Goal: Task Accomplishment & Management: Manage account settings

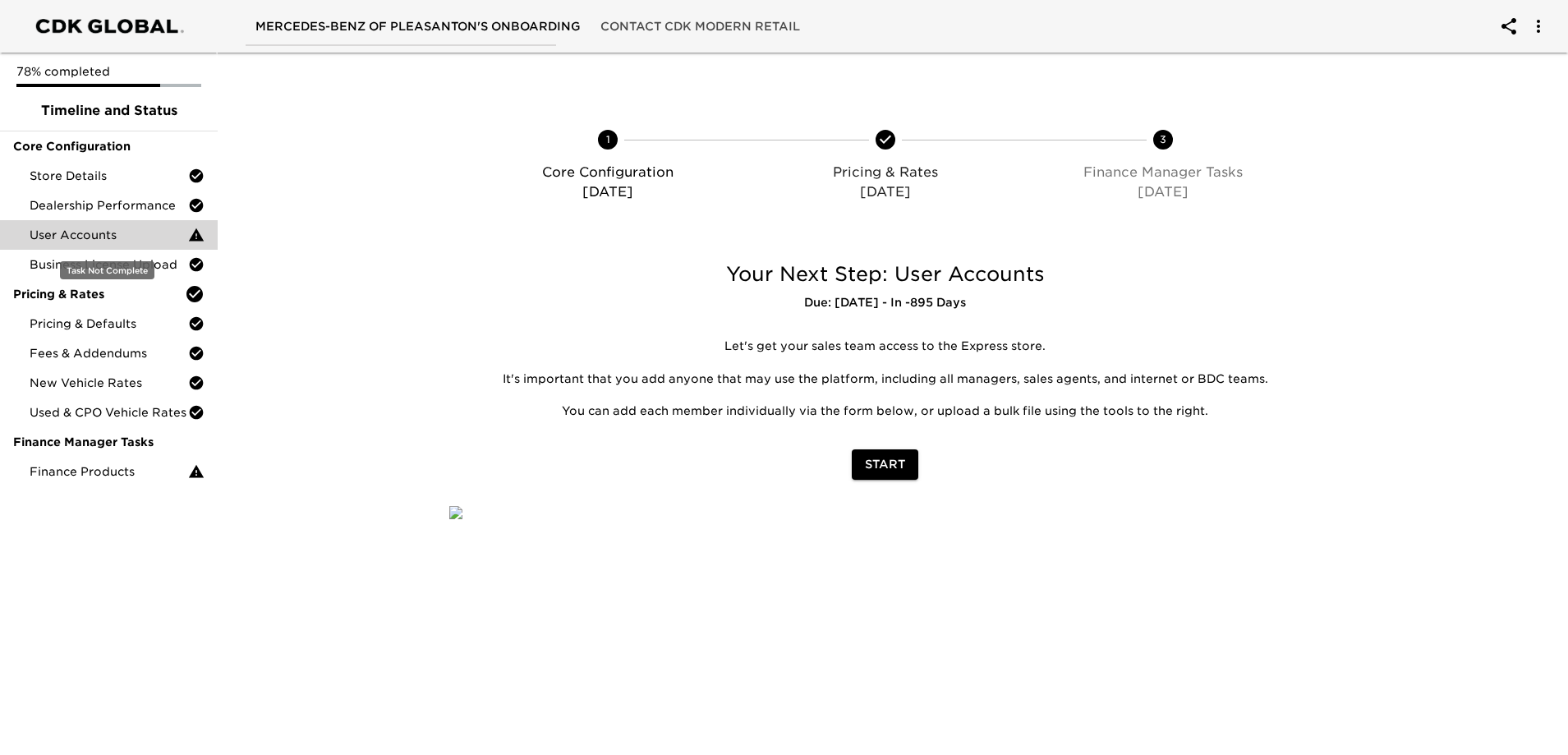
click at [97, 230] on span "User Accounts" at bounding box center [108, 234] width 158 height 16
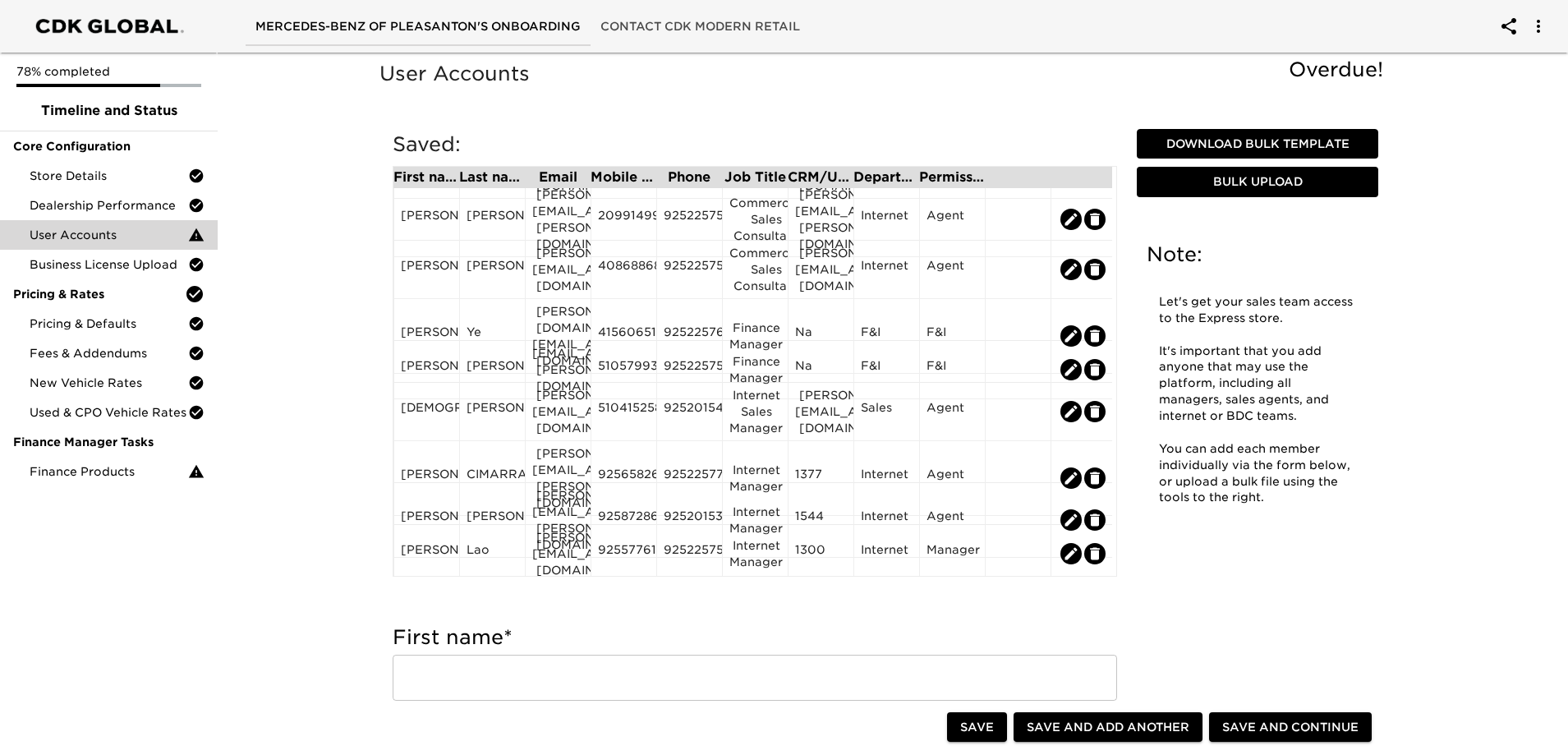
scroll to position [281, 9]
click at [403, 507] on div "[PERSON_NAME]" at bounding box center [427, 520] width 52 height 25
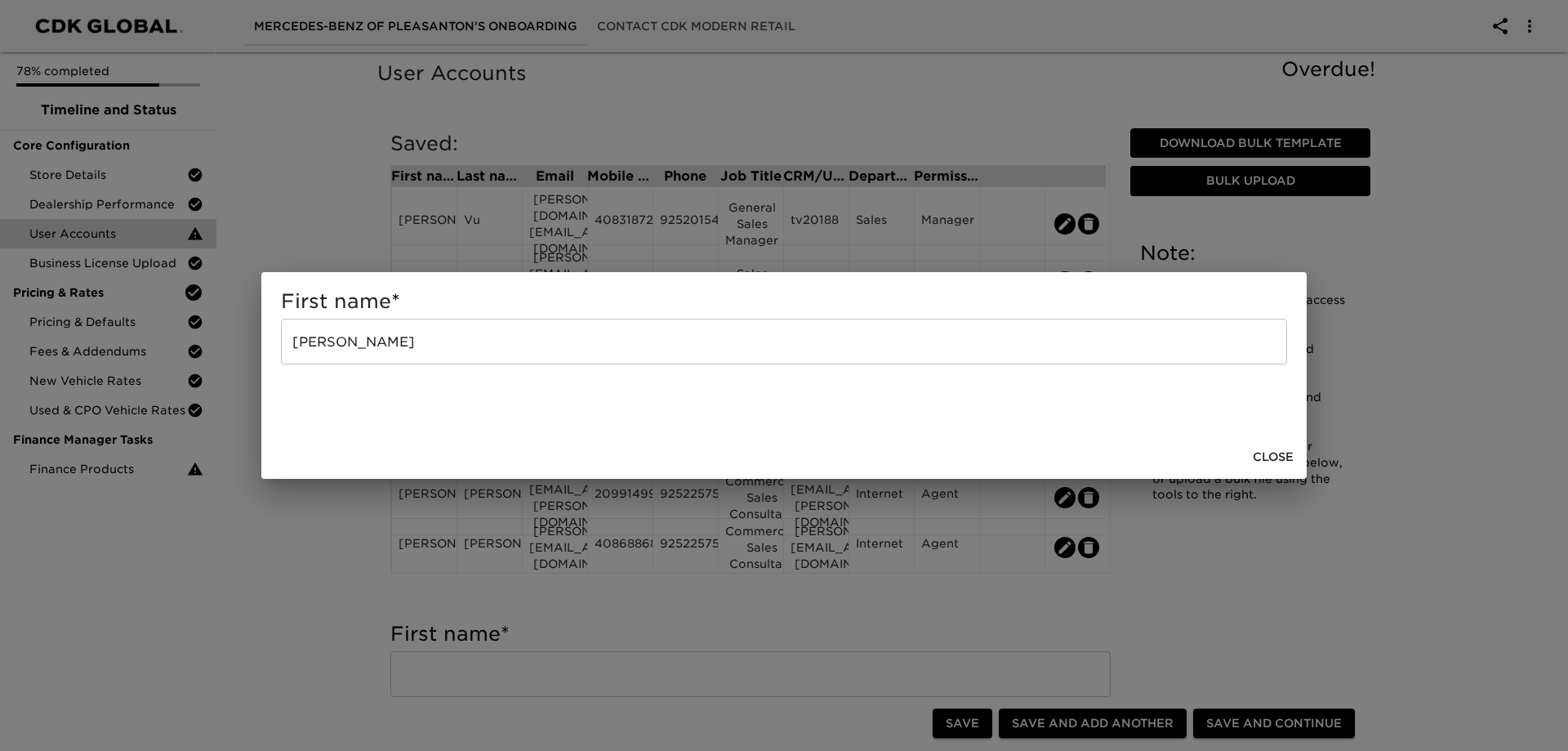
click at [1283, 460] on span "Close" at bounding box center [1273, 458] width 41 height 21
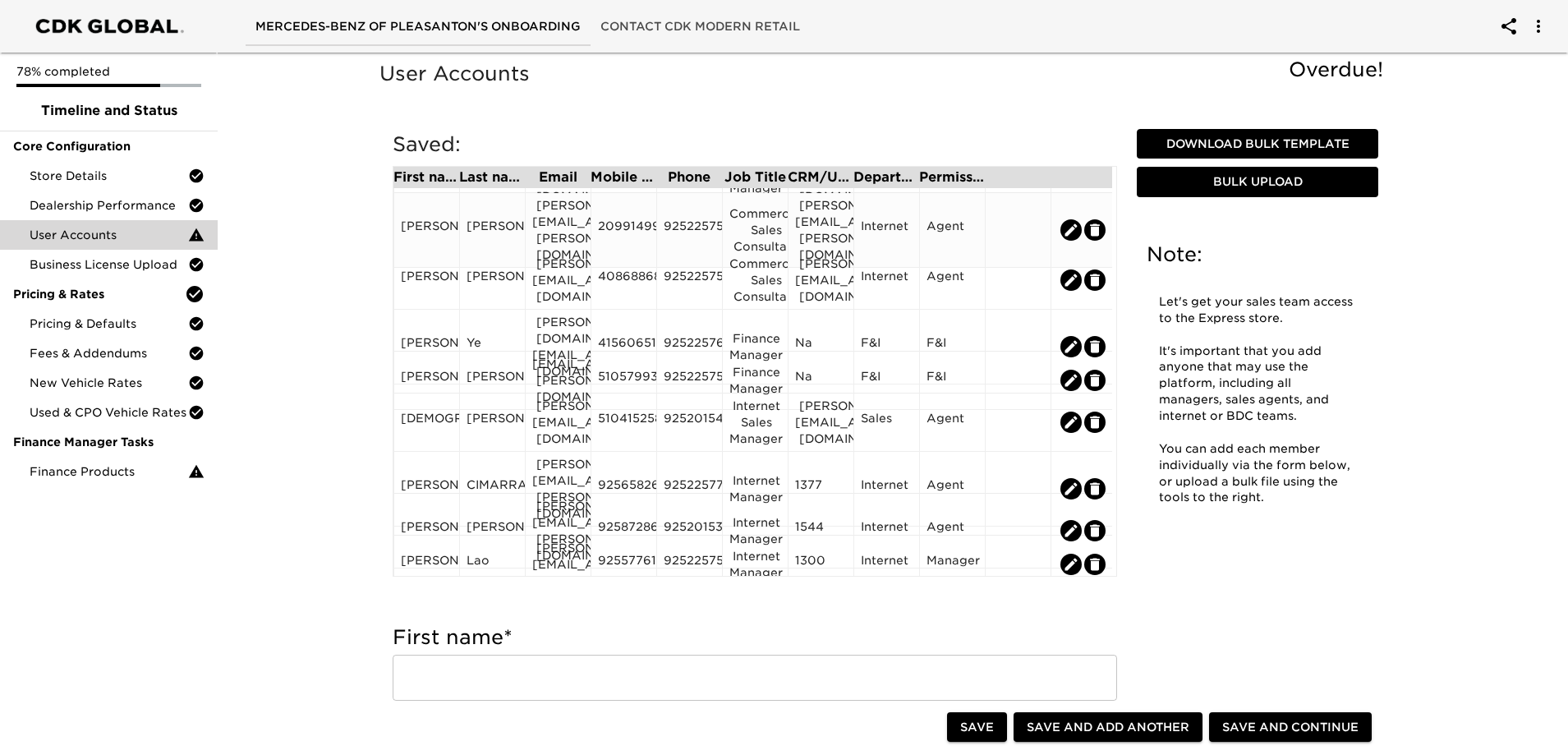
scroll to position [280, 0]
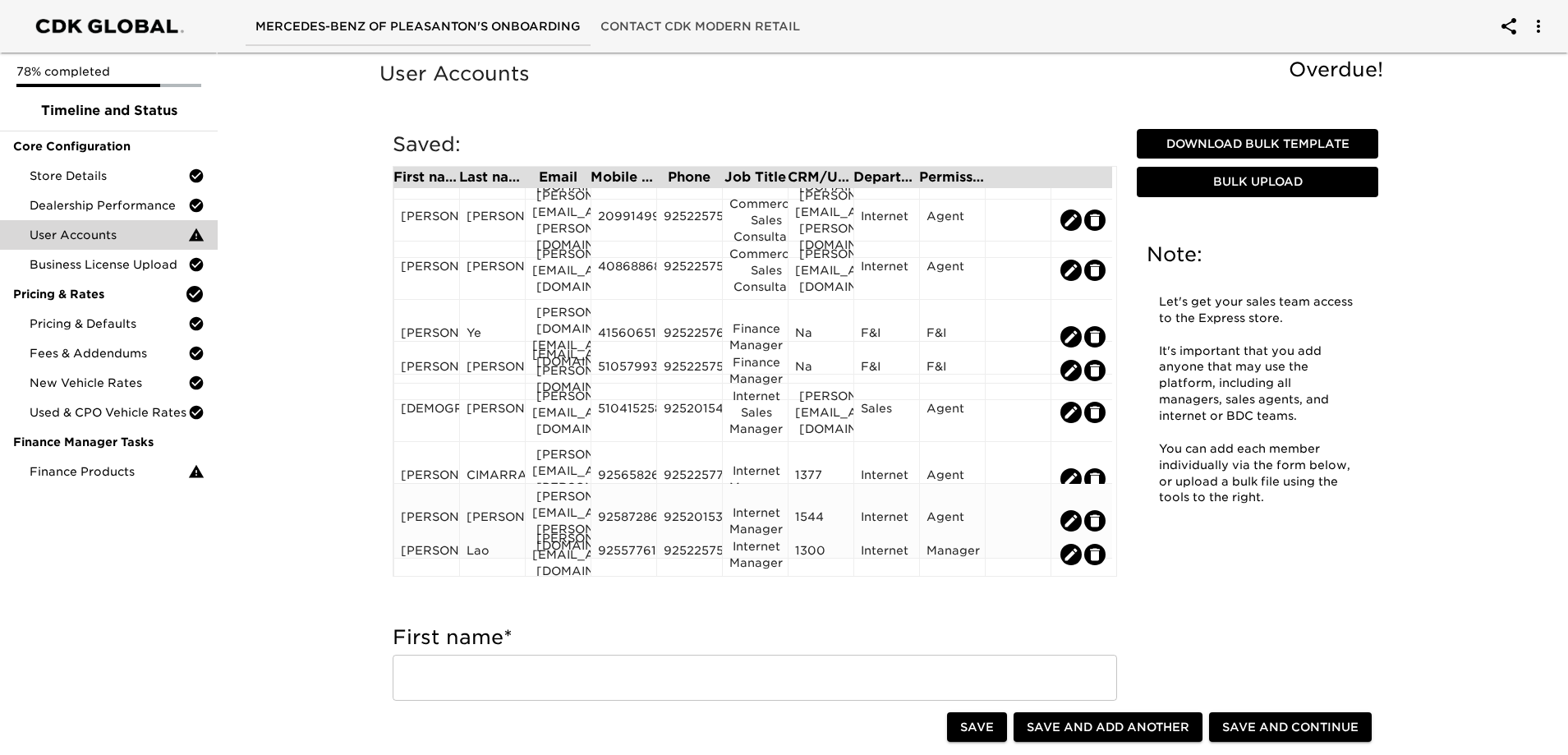
click at [1077, 513] on icon "edit" at bounding box center [1070, 521] width 16 height 16
type input "[PERSON_NAME]"
type input "[PERSON_NAME][EMAIL_ADDRESS][PERSON_NAME][DOMAIN_NAME]"
type input "9258728653"
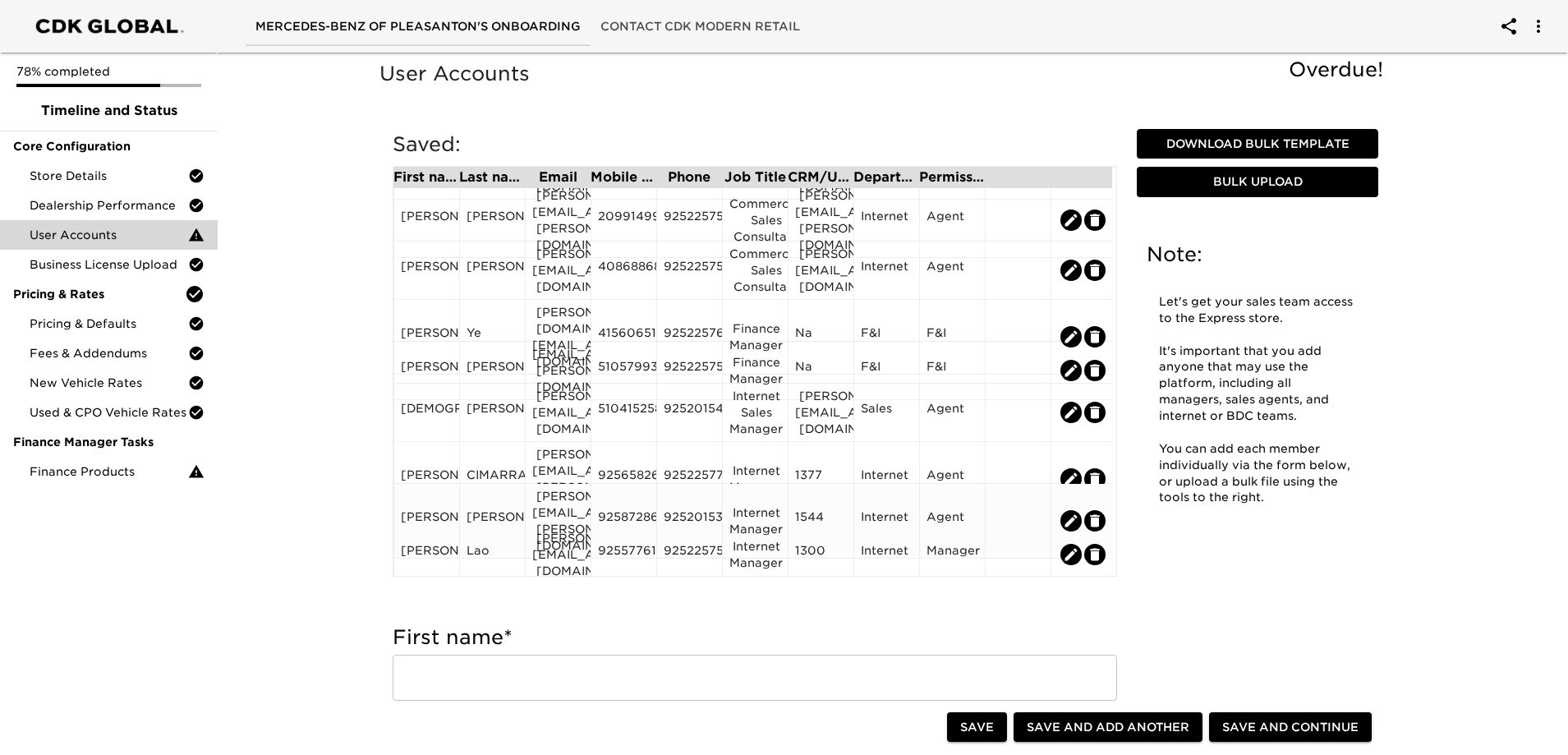
type input "9252015399"
type input "Internet Manager"
type input "1544"
radio input "true"
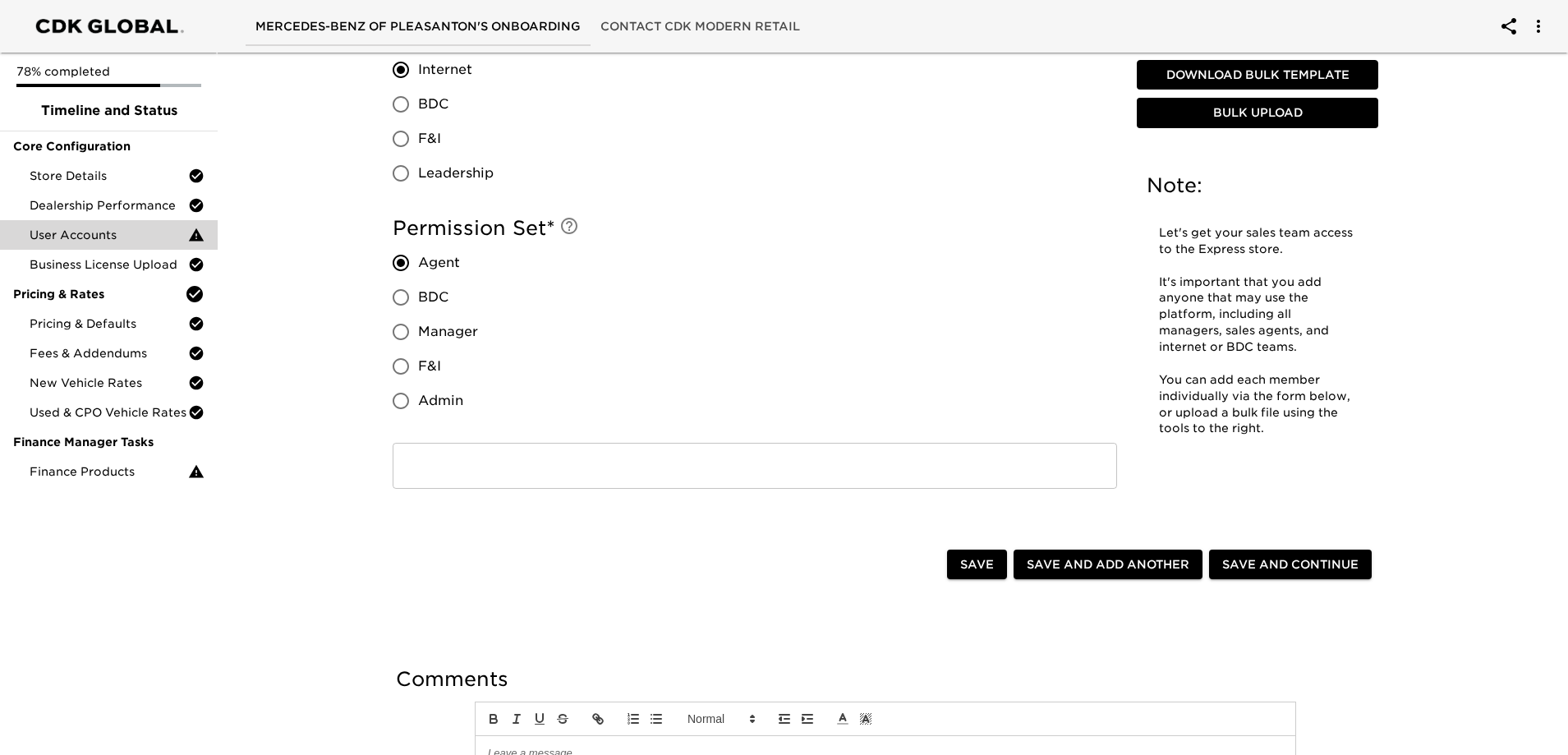
scroll to position [1304, 0]
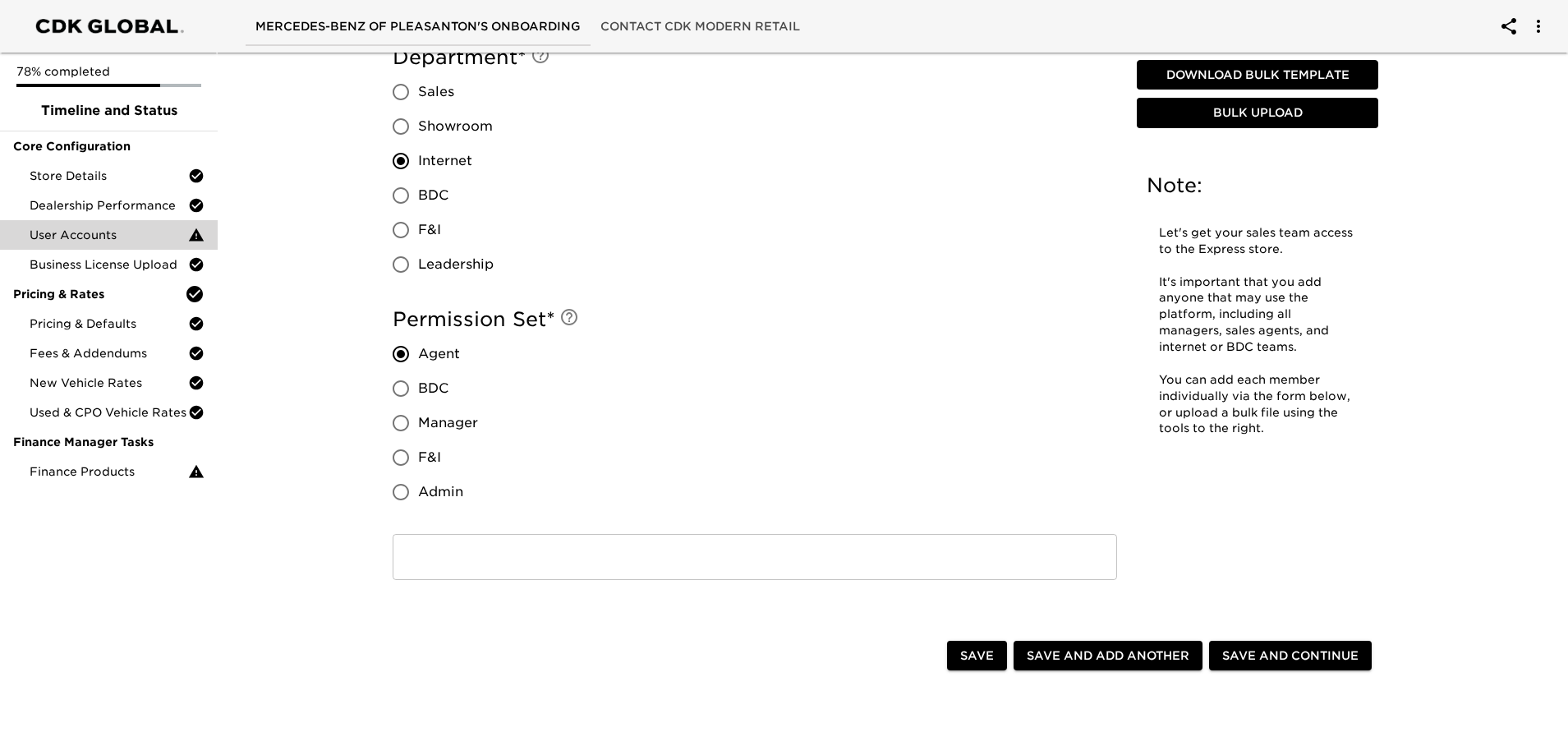
click at [400, 488] on input "Admin" at bounding box center [401, 492] width 34 height 34
radio input "true"
click at [410, 349] on input "Agent" at bounding box center [401, 354] width 34 height 34
radio input "true"
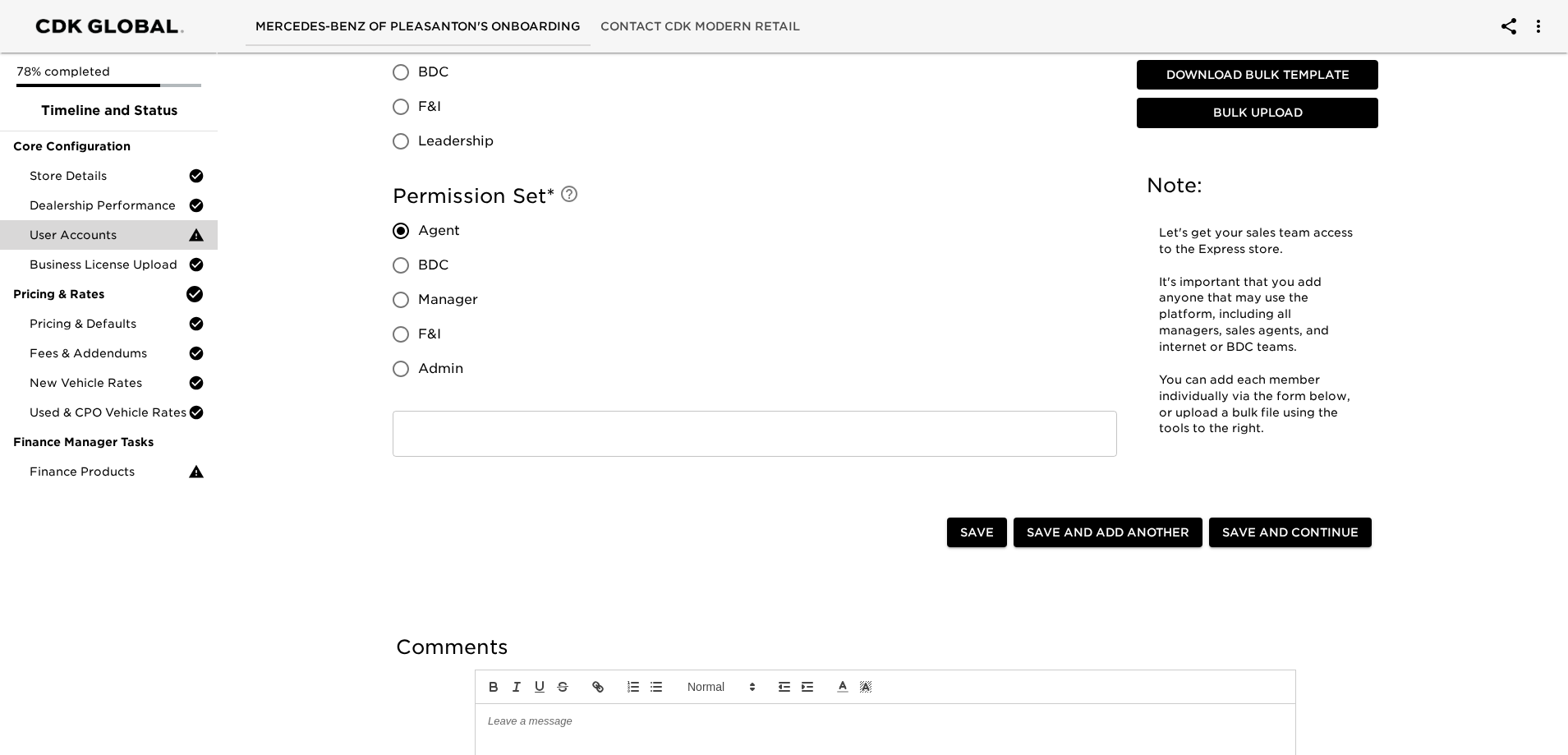
scroll to position [1570, 0]
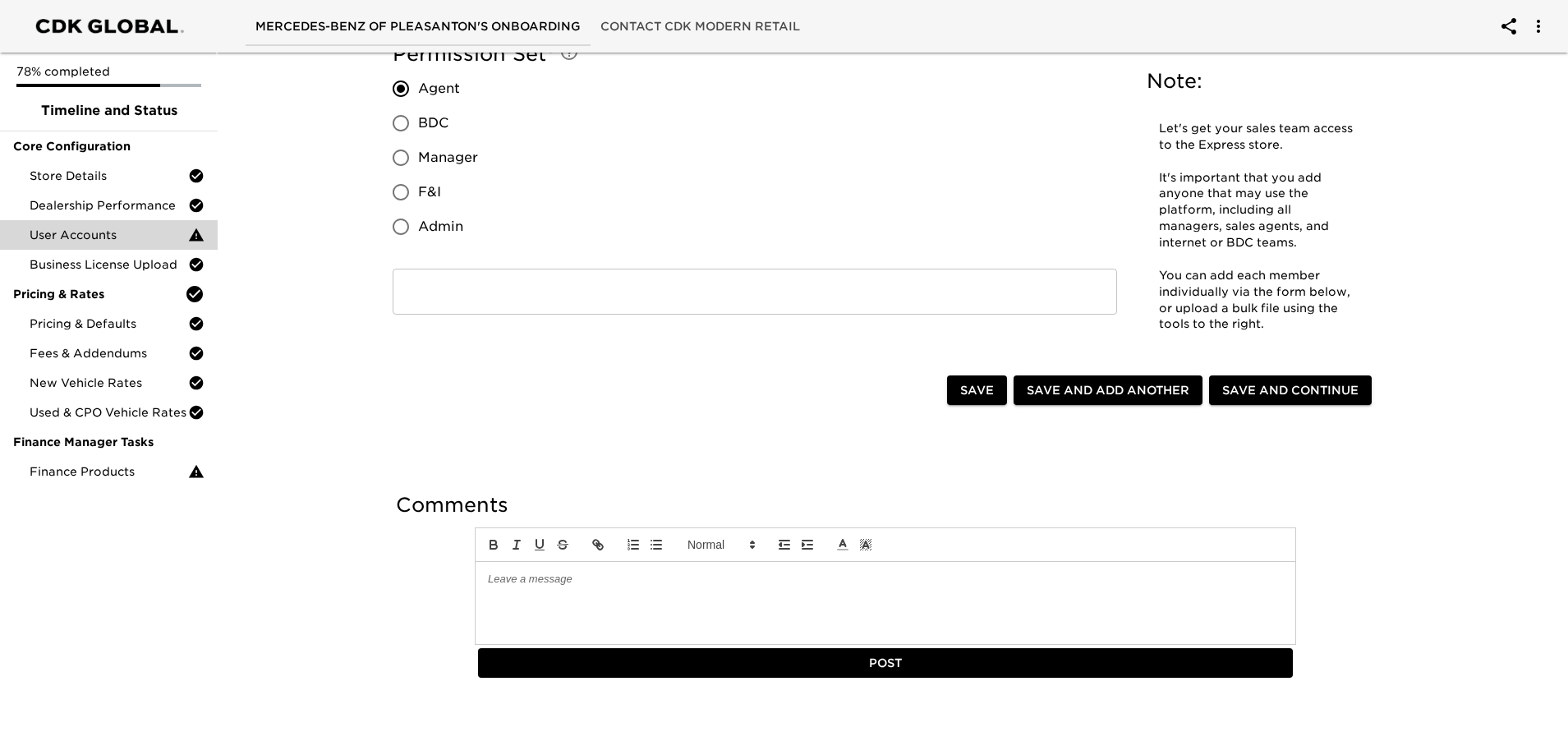
click at [715, 295] on input "text" at bounding box center [755, 291] width 724 height 46
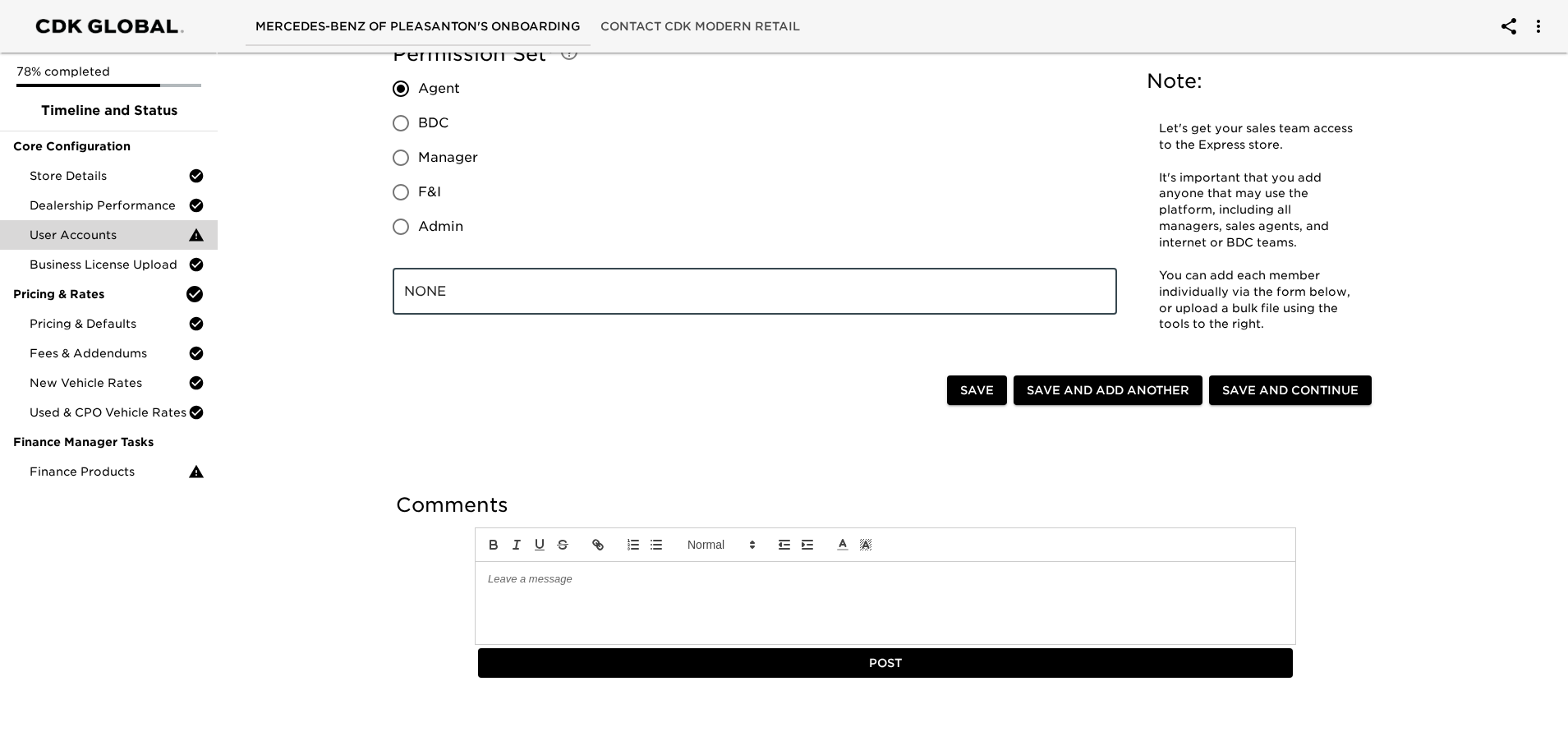
type input "NONE"
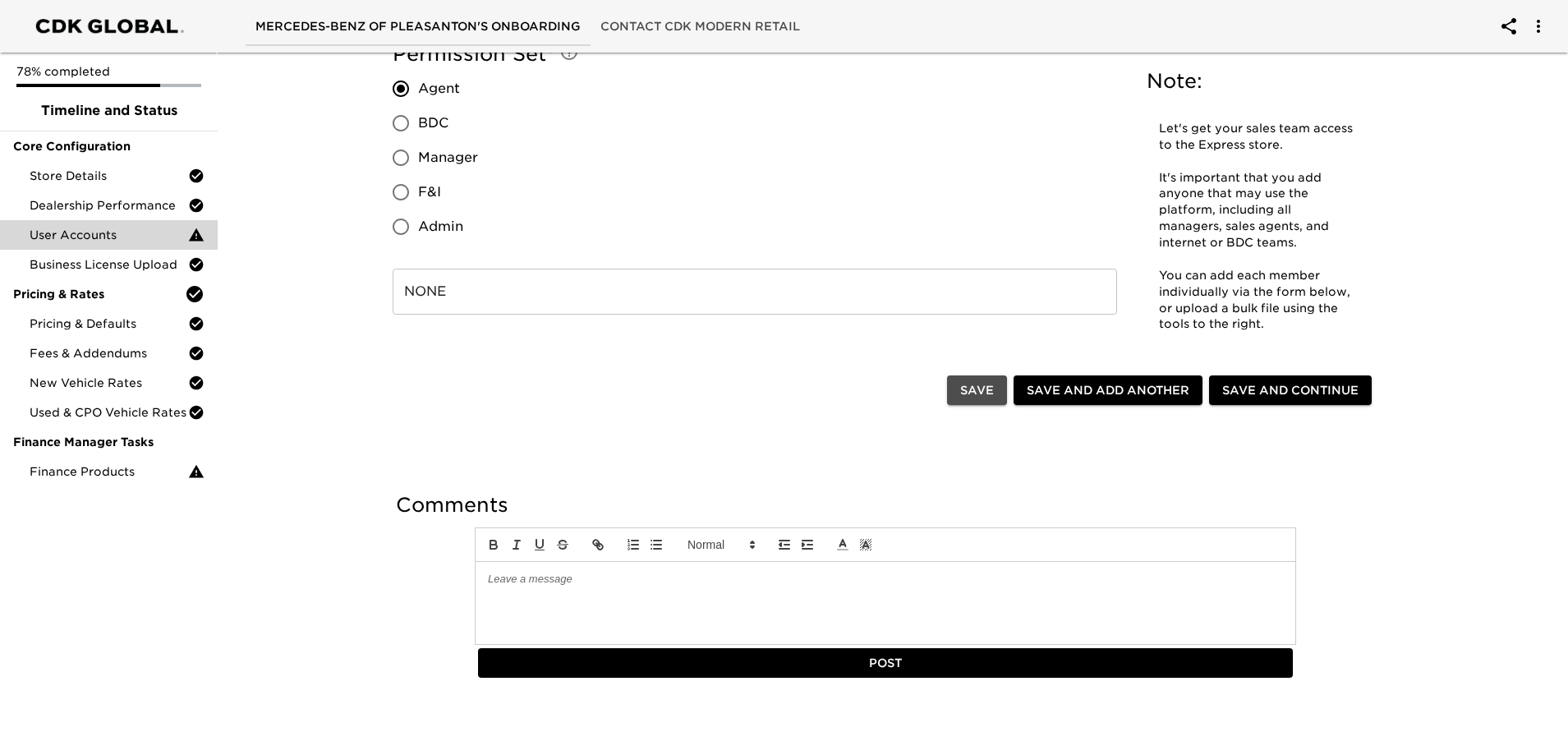
click at [971, 382] on span "Save" at bounding box center [977, 391] width 34 height 21
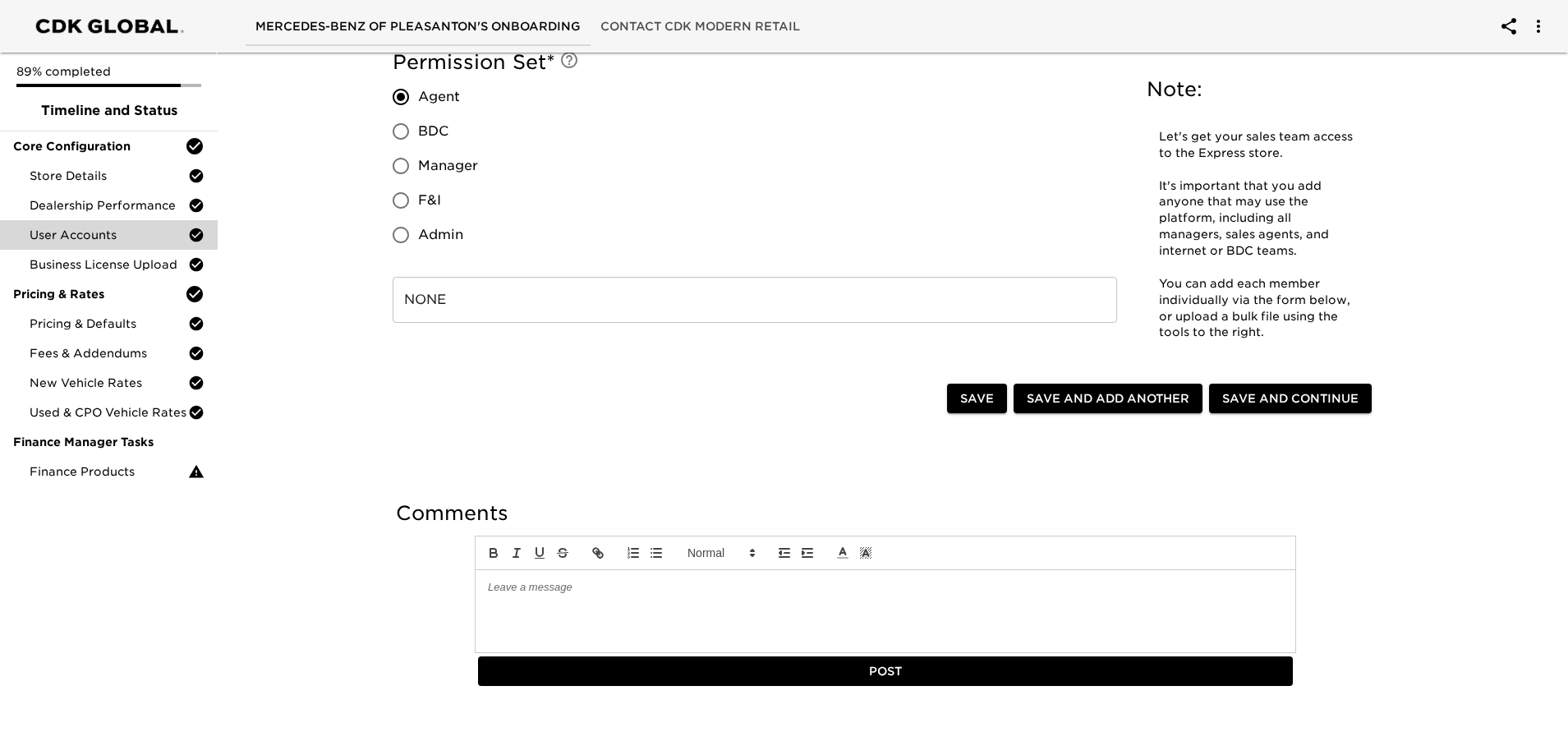
scroll to position [1553, 0]
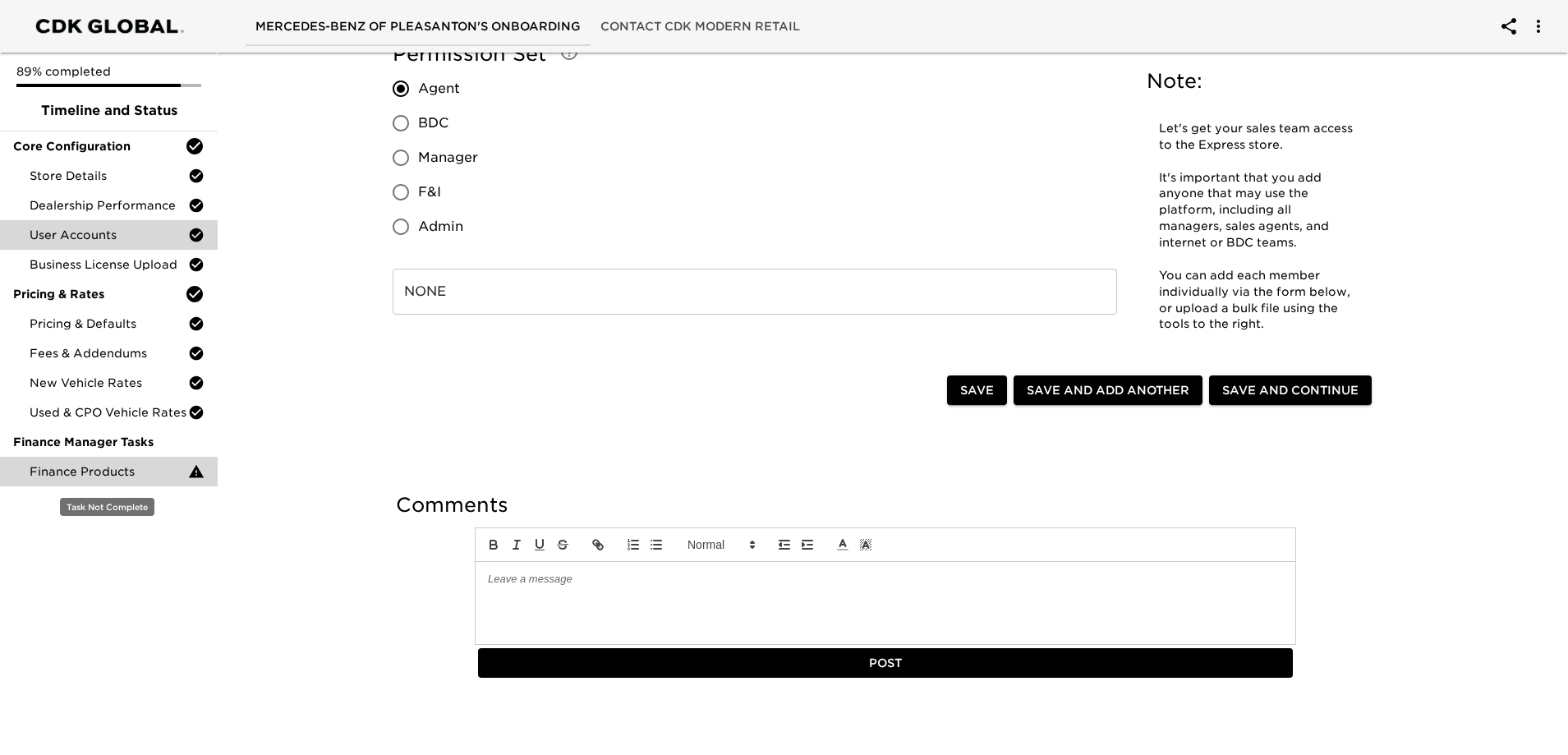
click at [104, 476] on span "Finance Products" at bounding box center [108, 471] width 158 height 16
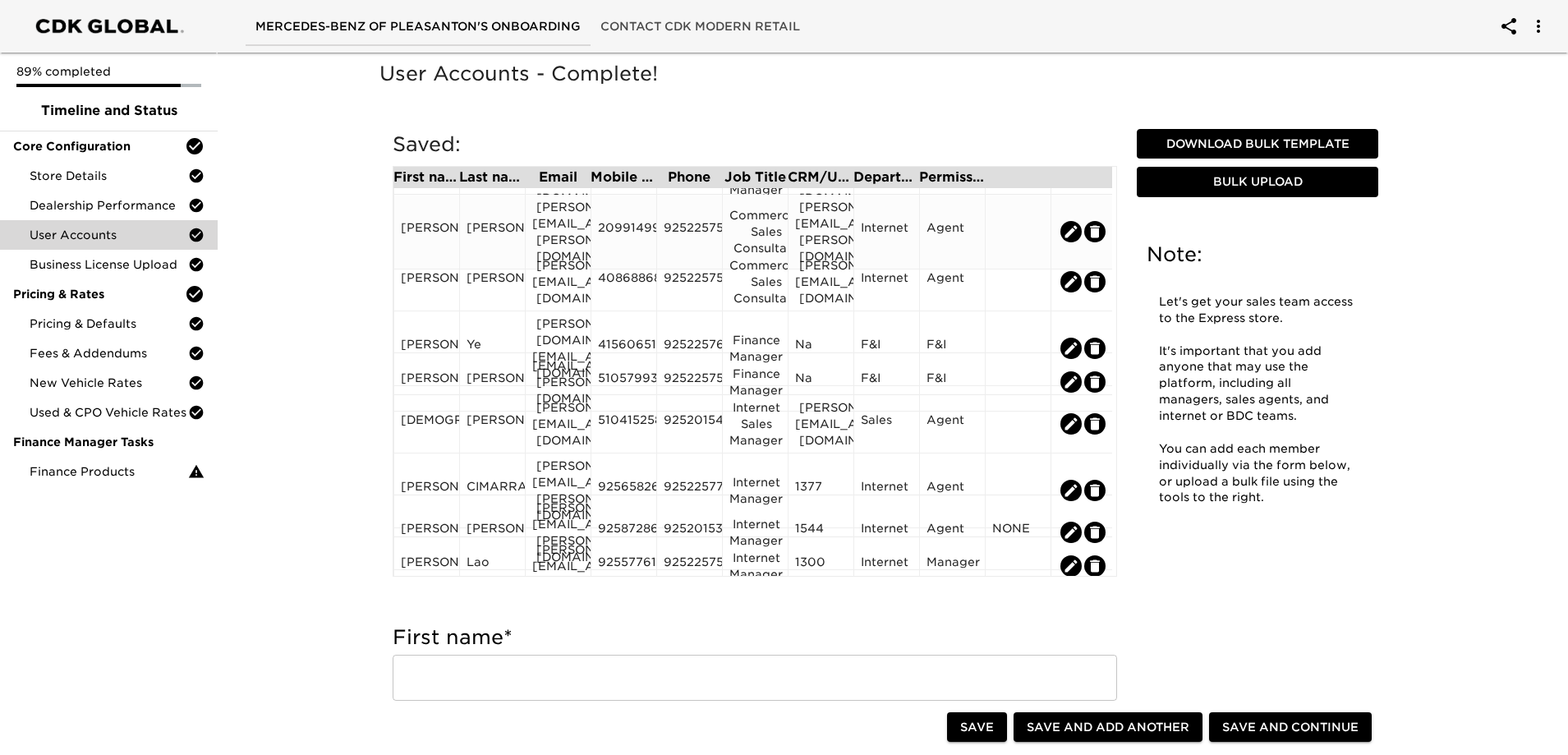
scroll to position [281, 0]
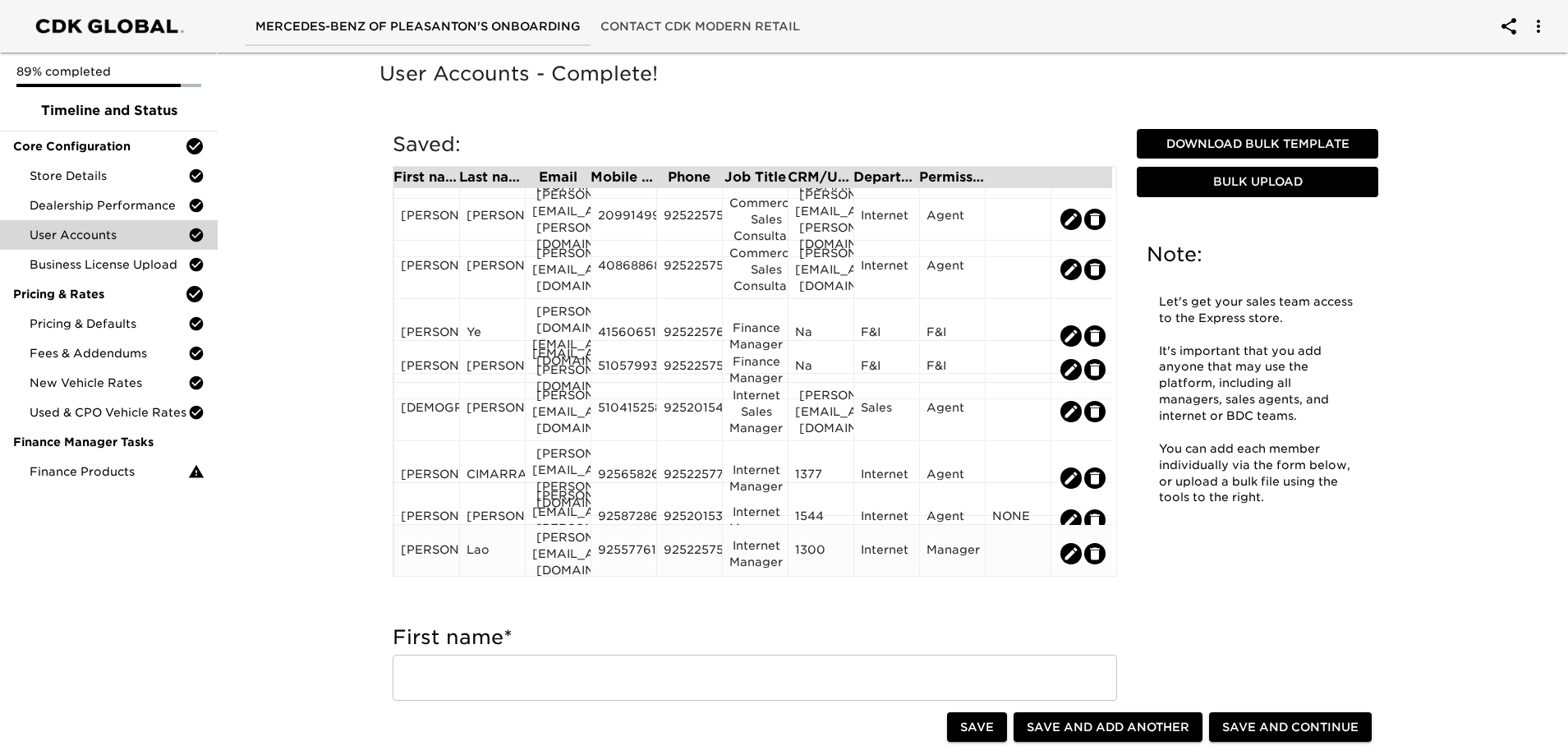
click at [422, 542] on div "[PERSON_NAME]" at bounding box center [427, 554] width 52 height 25
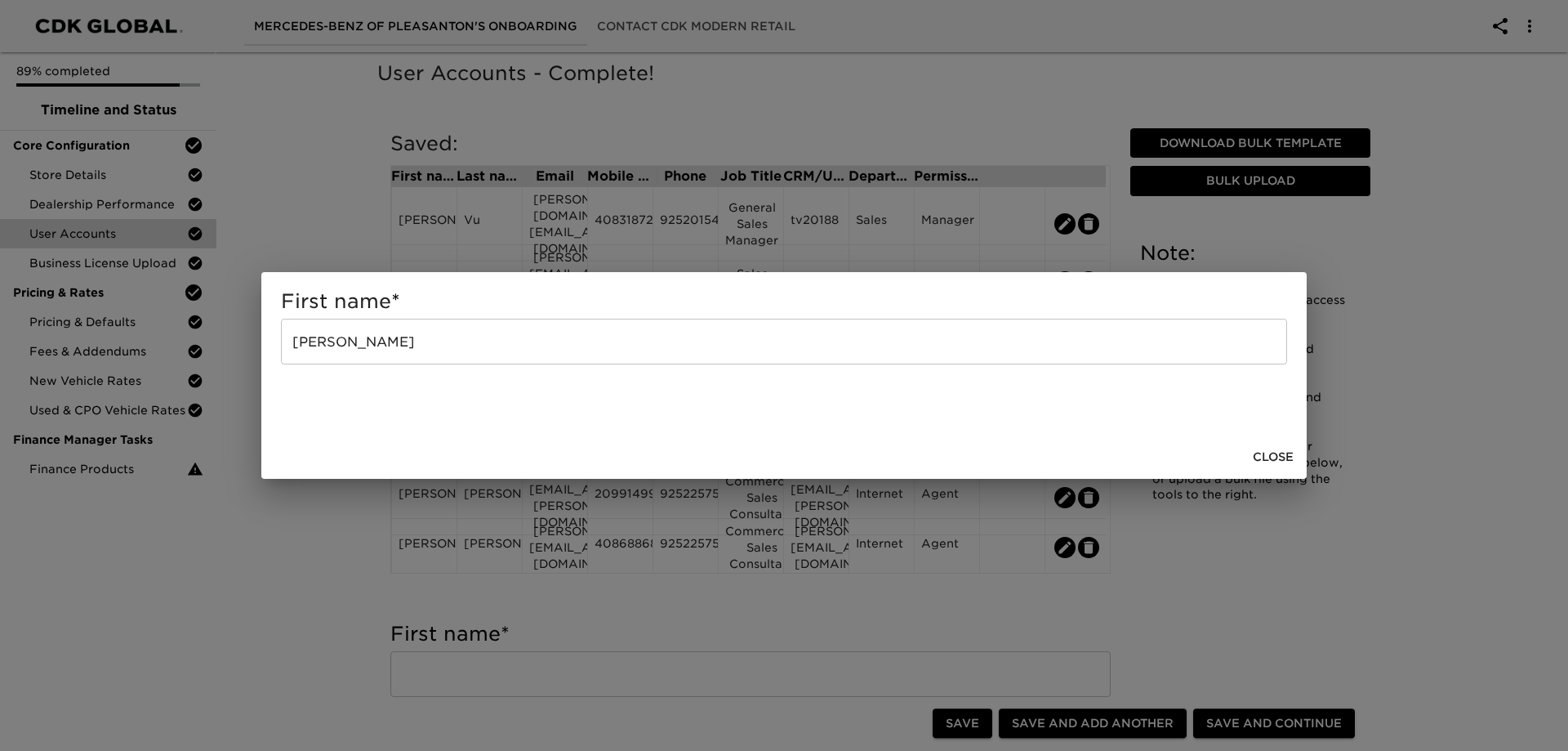
click at [1265, 461] on span "Close" at bounding box center [1273, 458] width 41 height 21
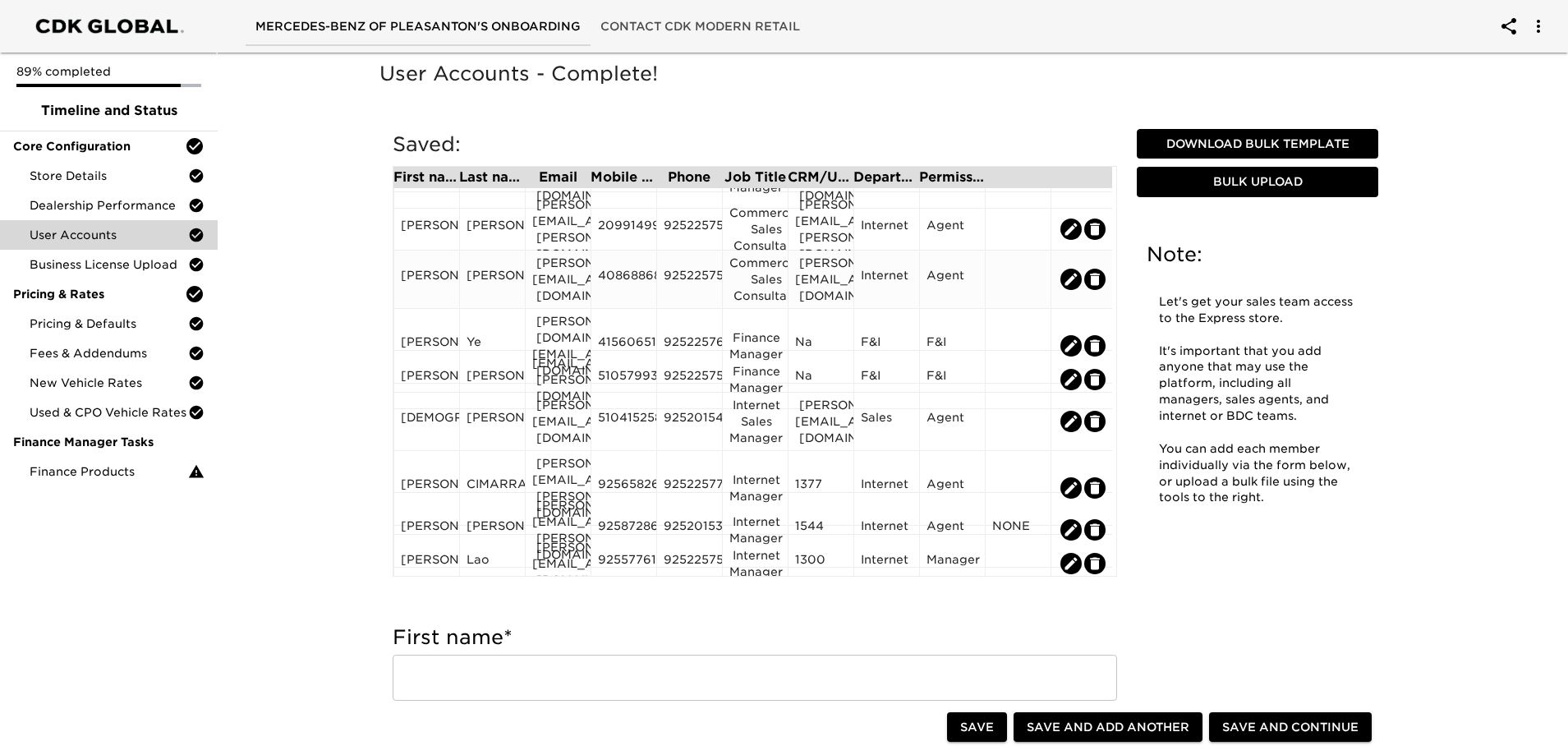
scroll to position [280, 0]
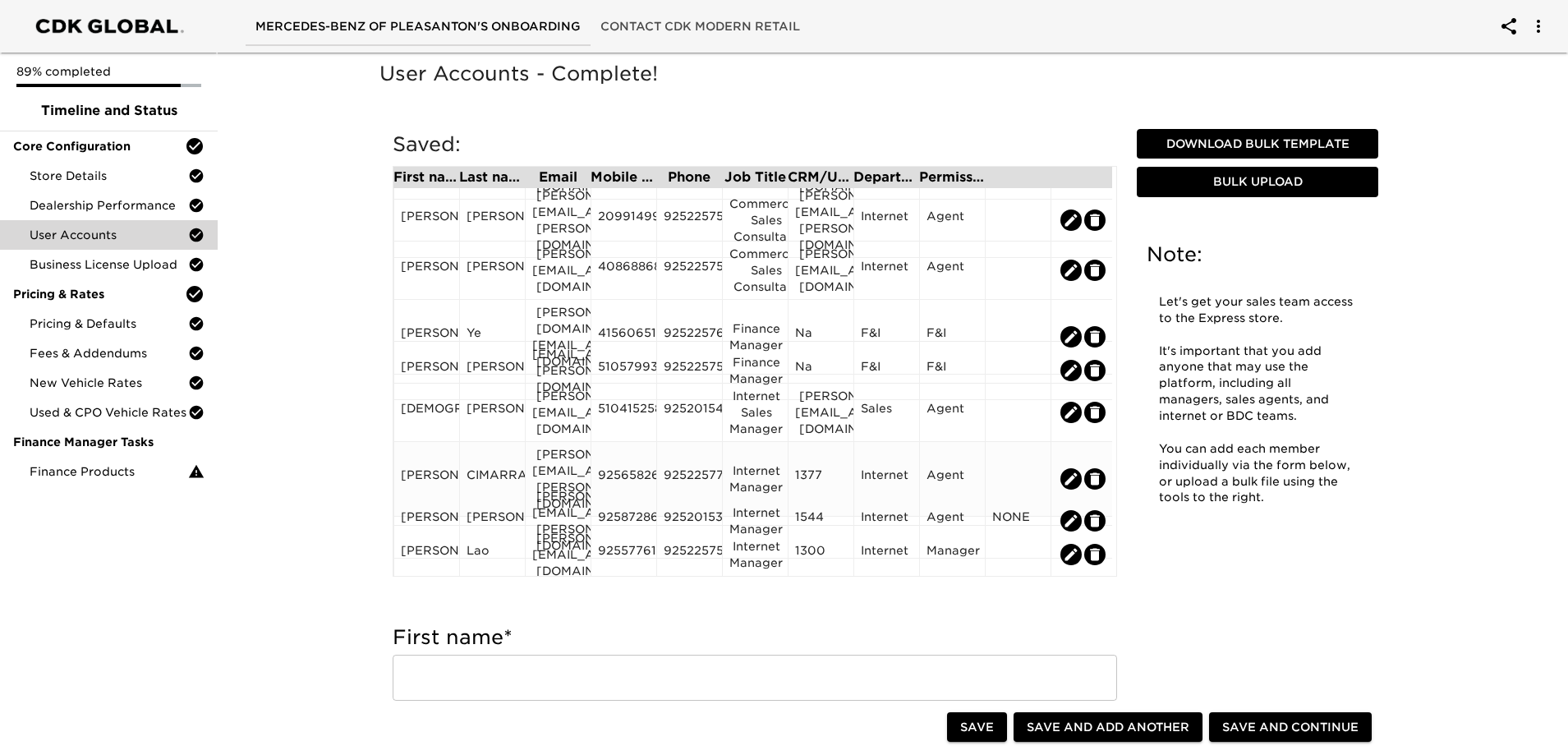
click at [1063, 470] on icon "edit" at bounding box center [1070, 478] width 16 height 16
type input "[PERSON_NAME]"
type input "CIMARRA"
type input "[PERSON_NAME][EMAIL_ADDRESS][PERSON_NAME][DOMAIN_NAME]"
type input "9256582665"
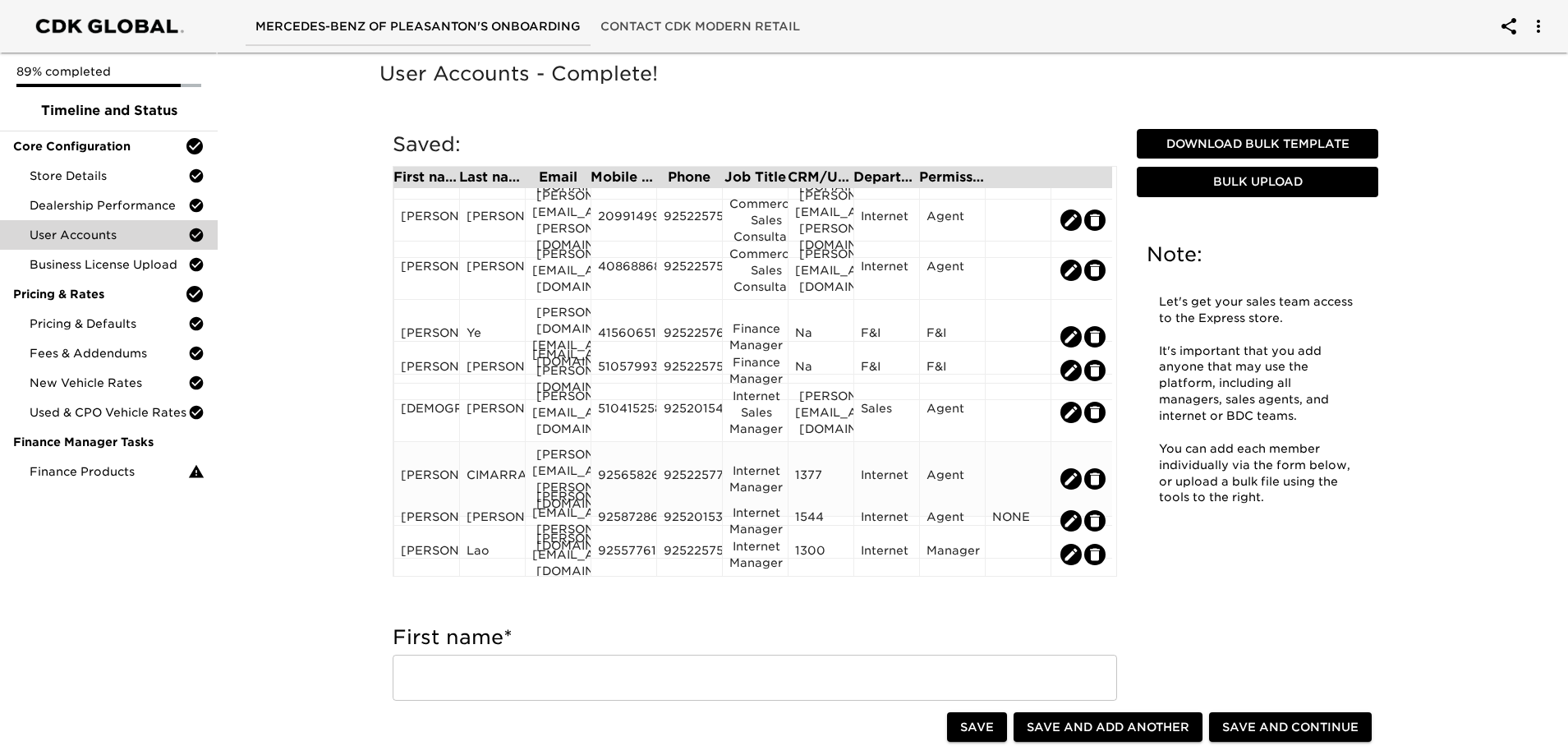
type input "9252257768"
type input "Internet Manager"
type input "1377"
radio input "true"
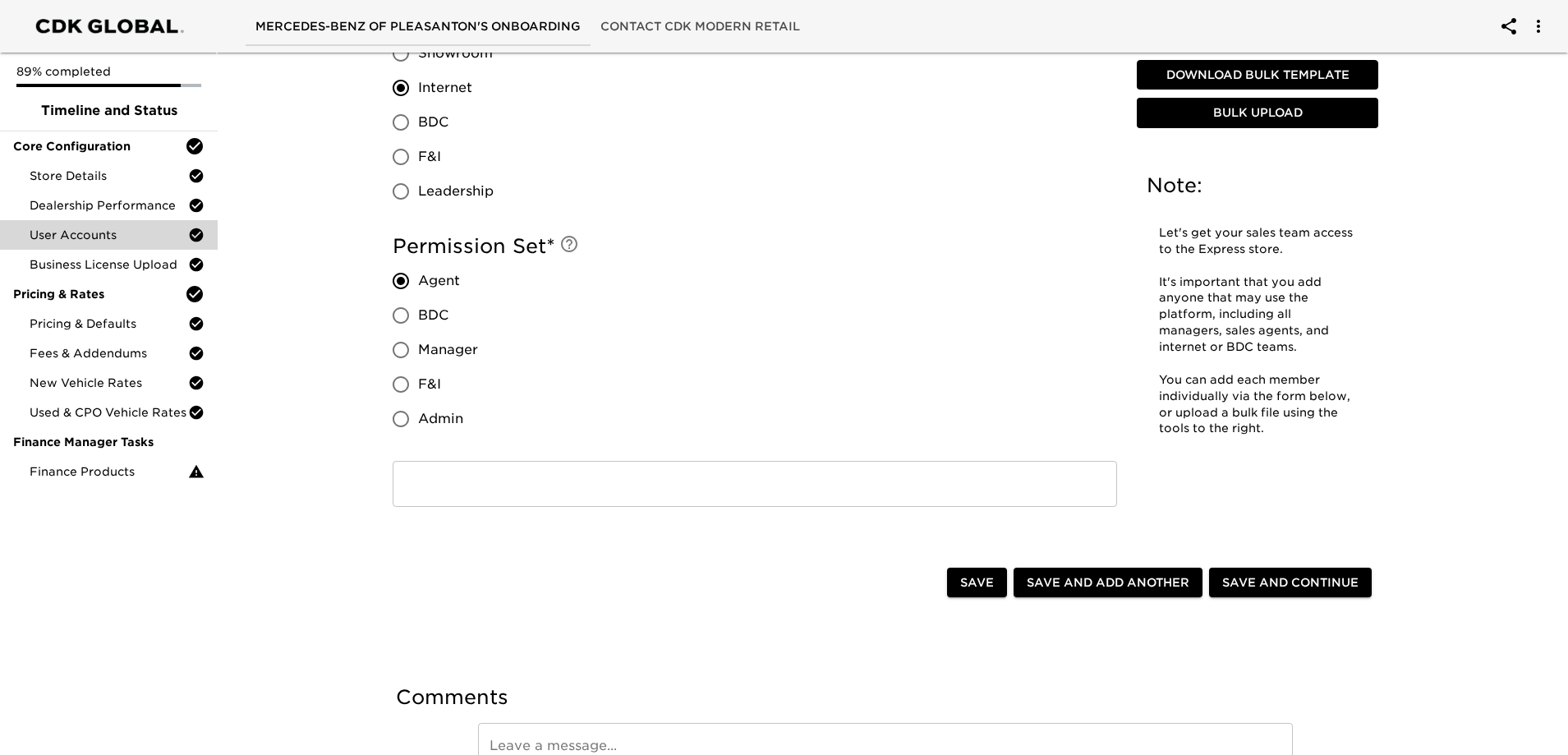
scroll to position [1397, 0]
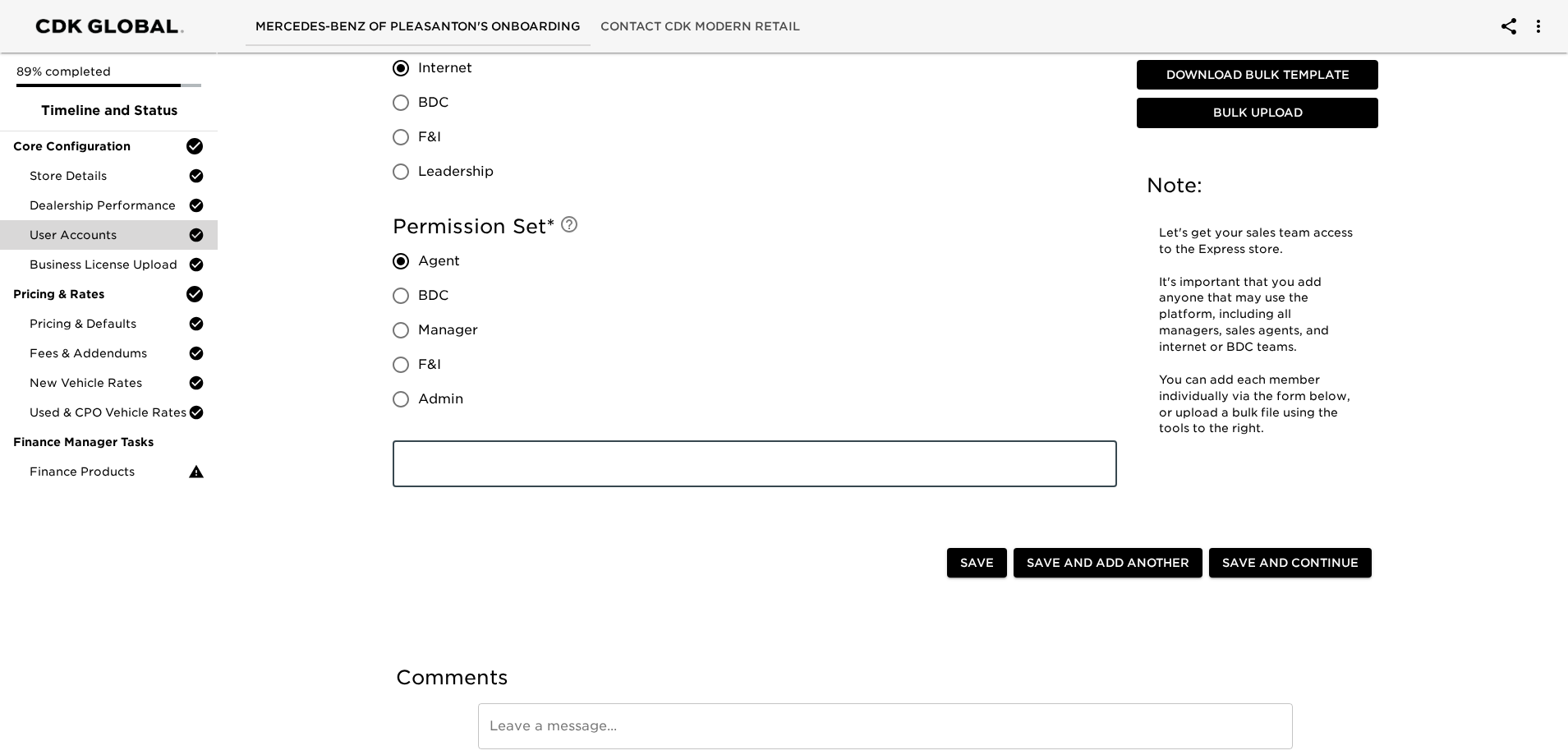
click at [619, 459] on input "text" at bounding box center [755, 464] width 724 height 46
type input "NONE"
click at [996, 579] on div "Save" at bounding box center [976, 562] width 66 height 37
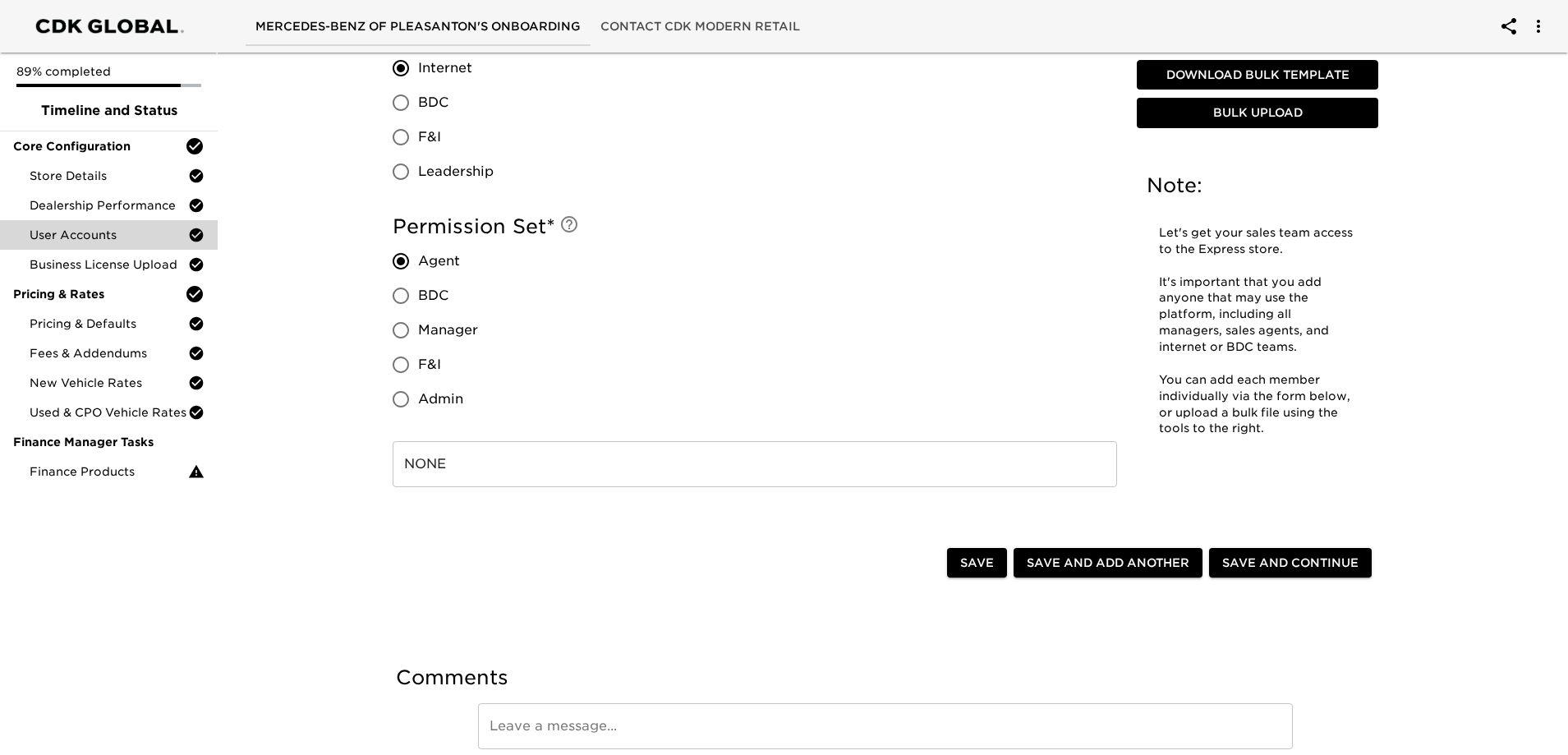
click at [974, 575] on button "Save" at bounding box center [976, 563] width 60 height 30
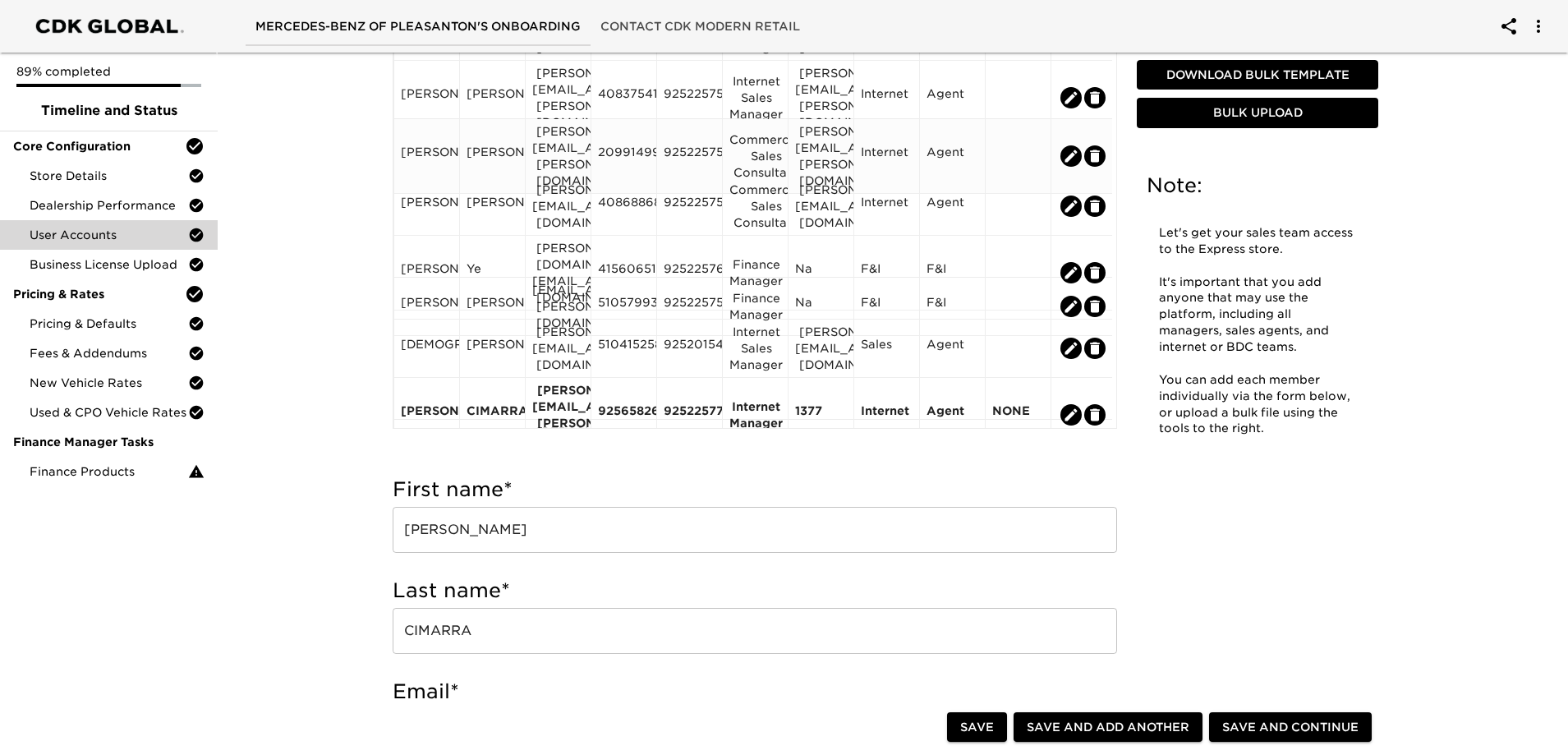
scroll to position [280, 0]
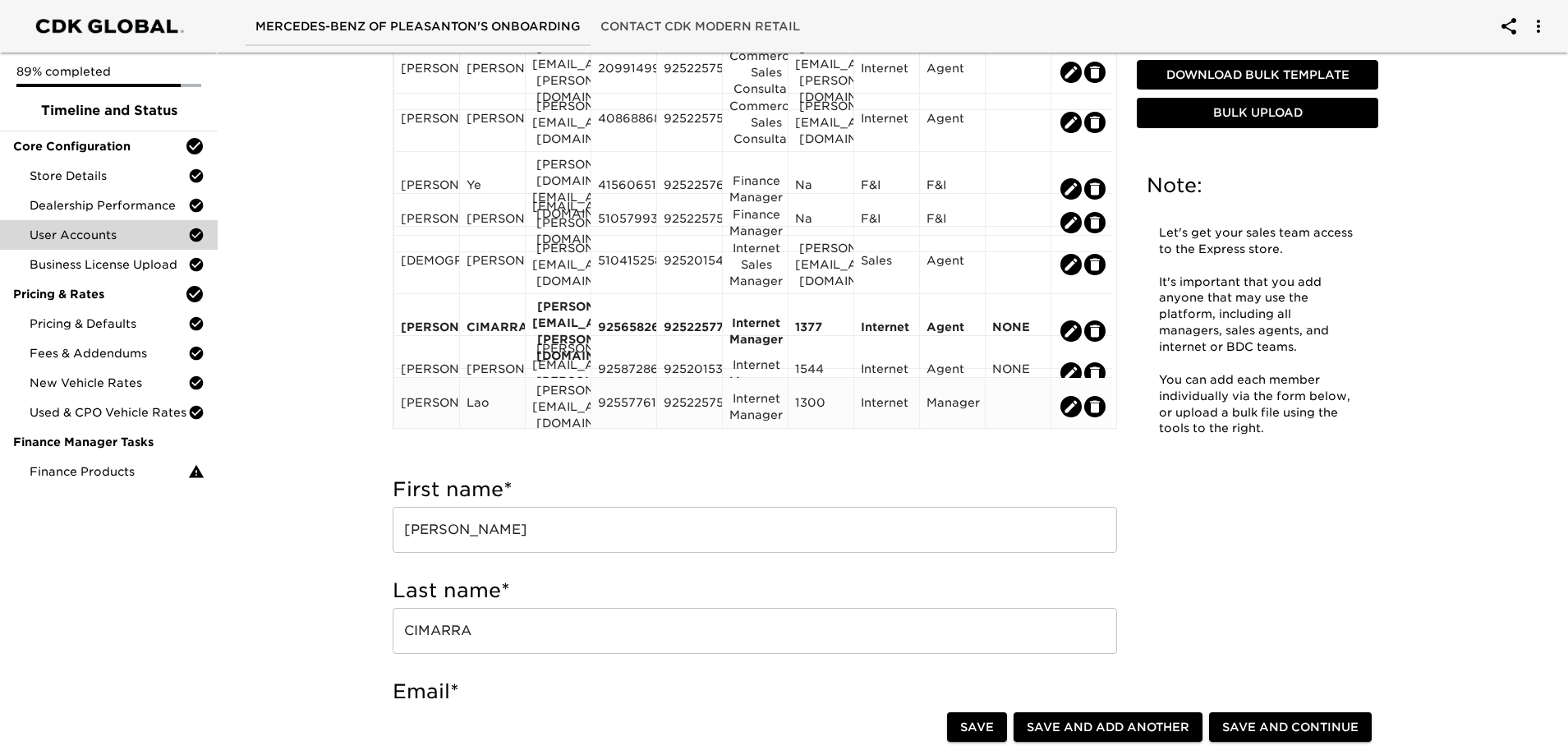
click at [1070, 398] on icon "edit" at bounding box center [1070, 406] width 16 height 16
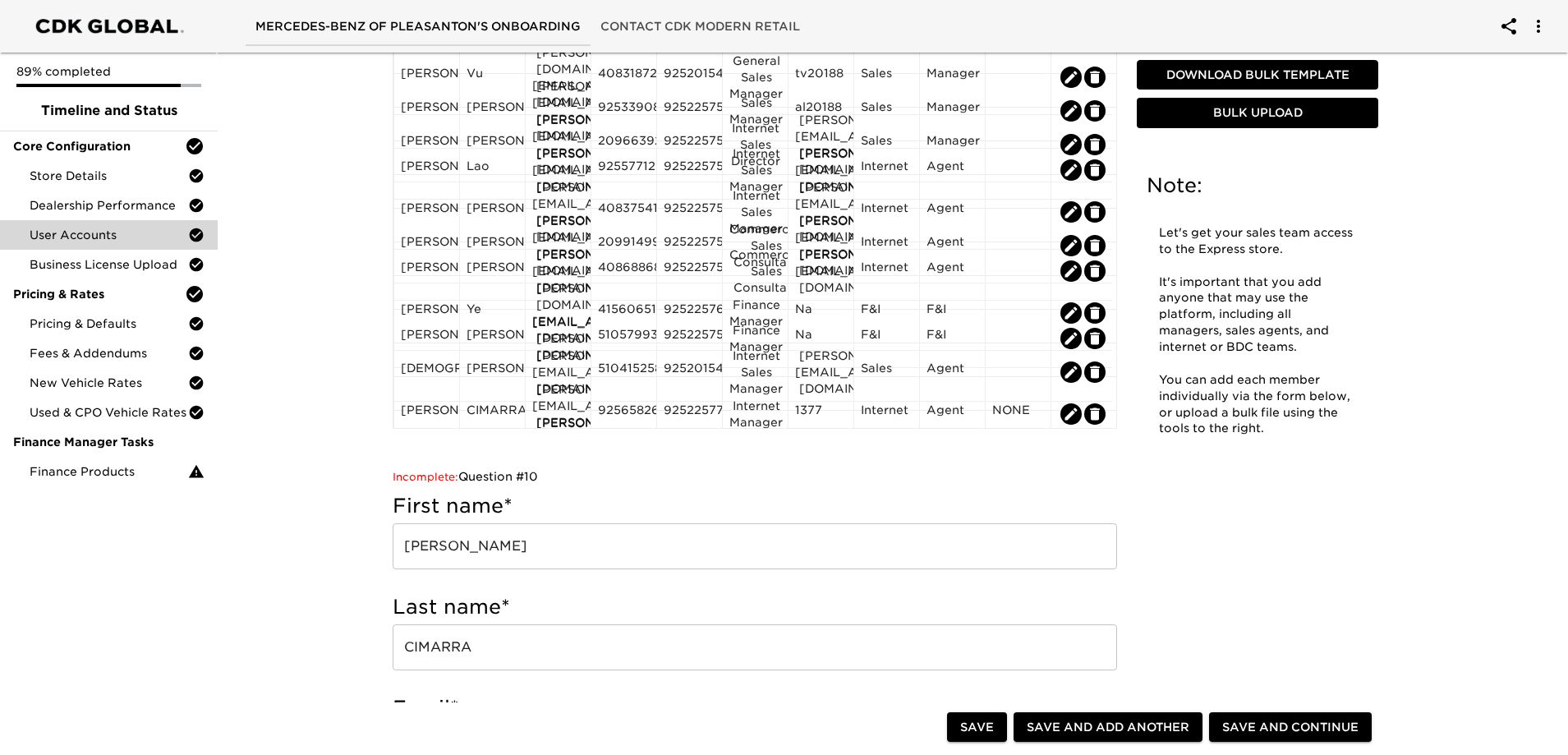
type input "[PERSON_NAME]"
type input "Lao"
type input "[PERSON_NAME][EMAIL_ADDRESS][DOMAIN_NAME]"
type input "9255776135"
type input "9252257511"
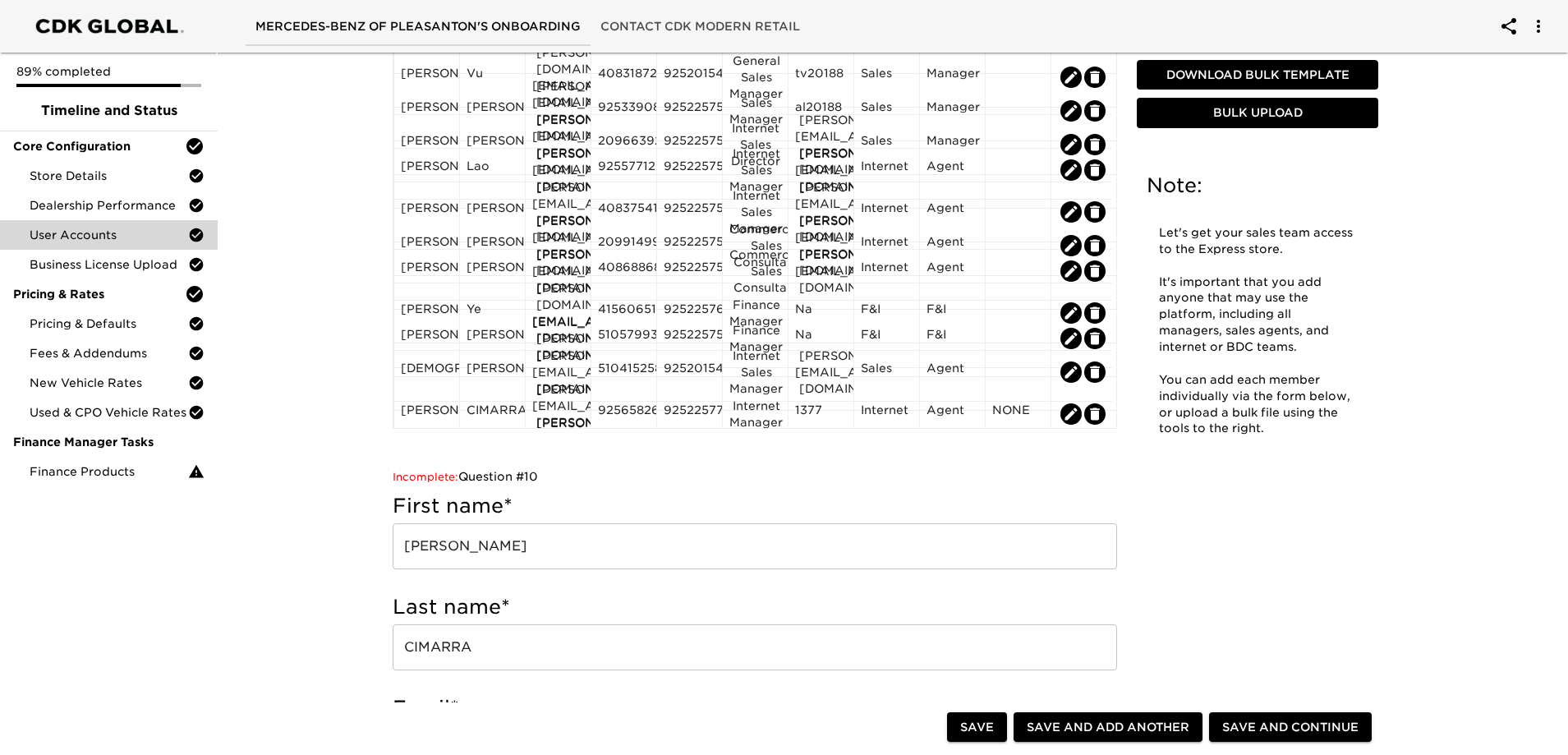
type input "1300"
radio input "true"
radio input "false"
radio input "true"
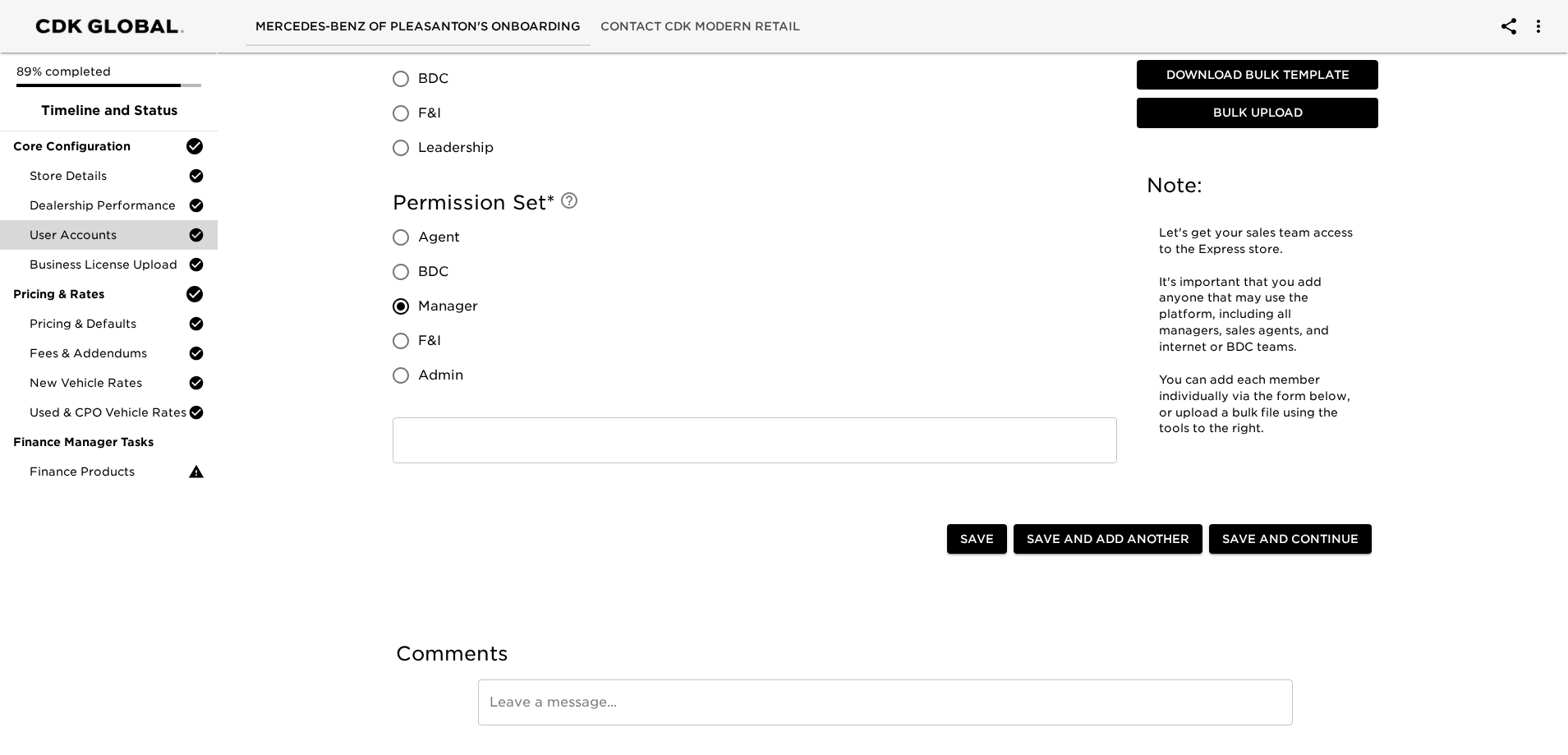
scroll to position [1463, 0]
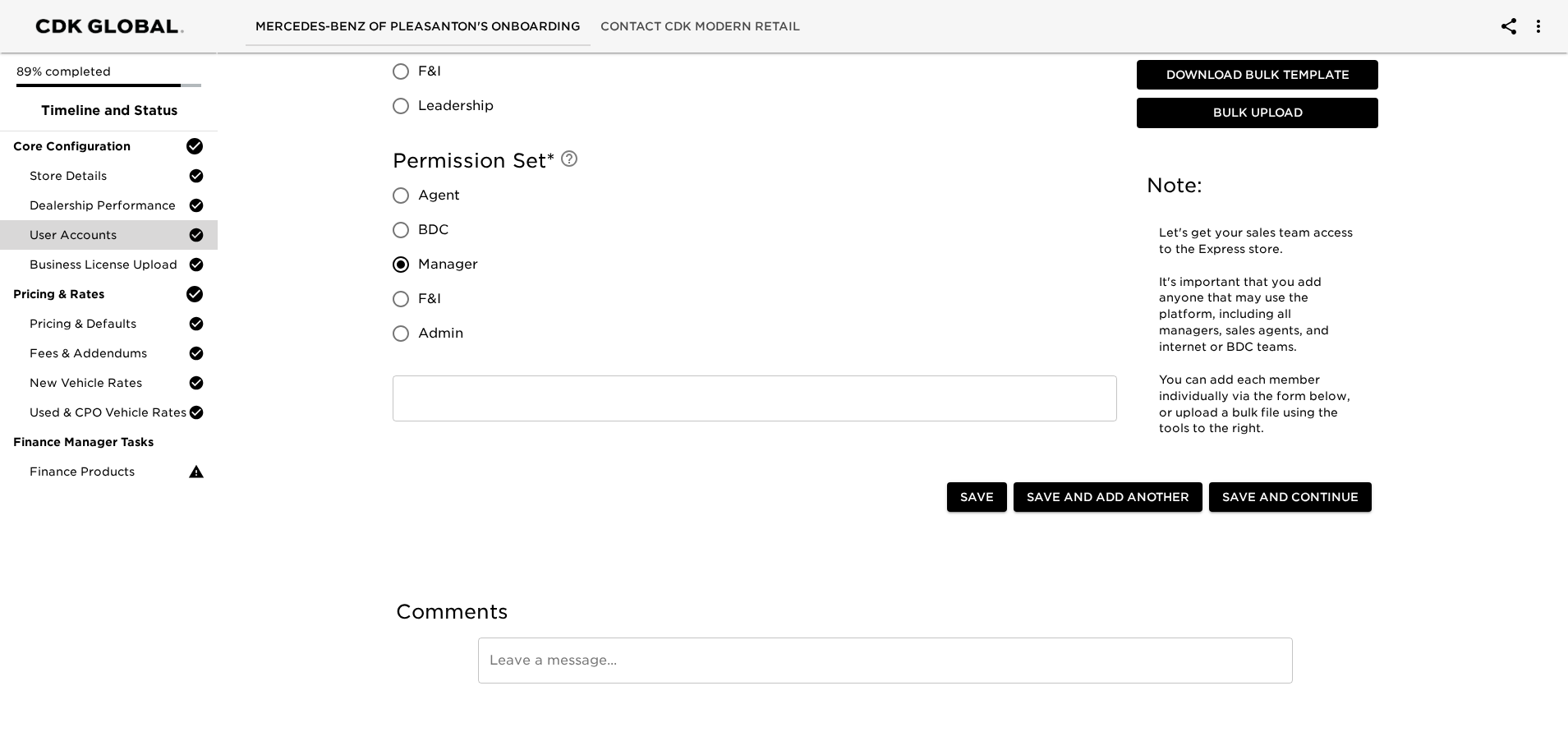
click at [640, 409] on input "text" at bounding box center [755, 398] width 724 height 46
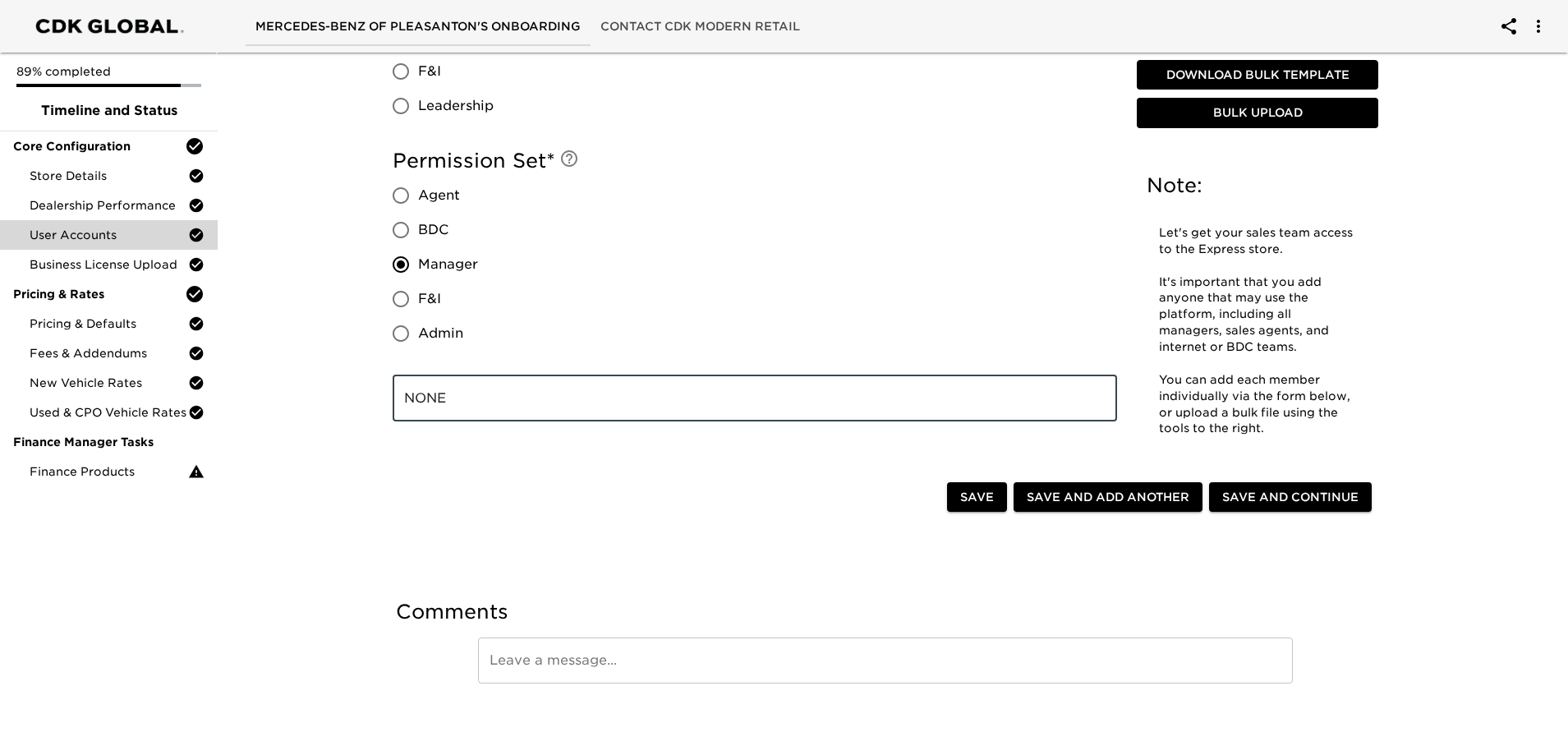
type input "NONE"
click at [981, 495] on span "Save" at bounding box center [977, 498] width 34 height 21
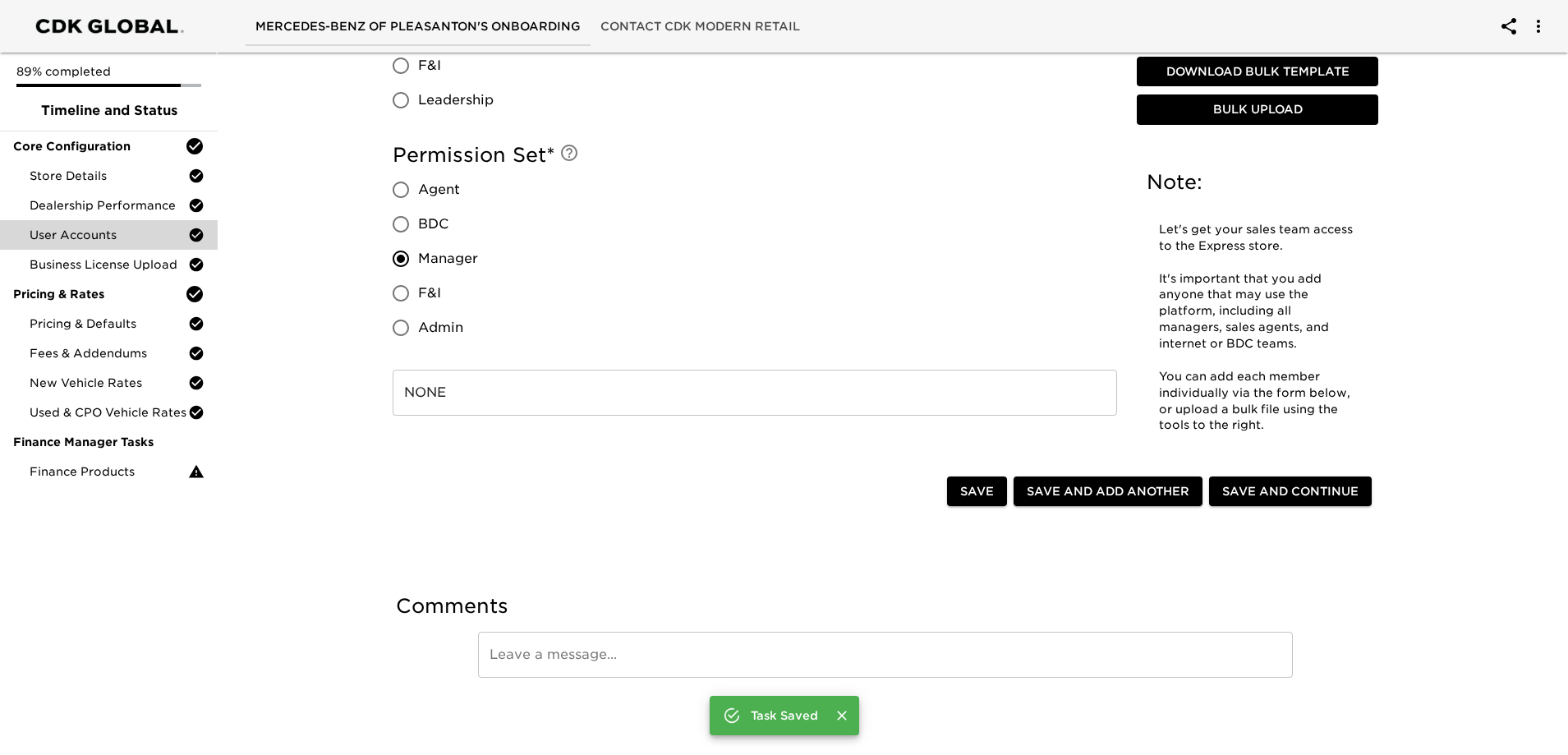
scroll to position [1446, 0]
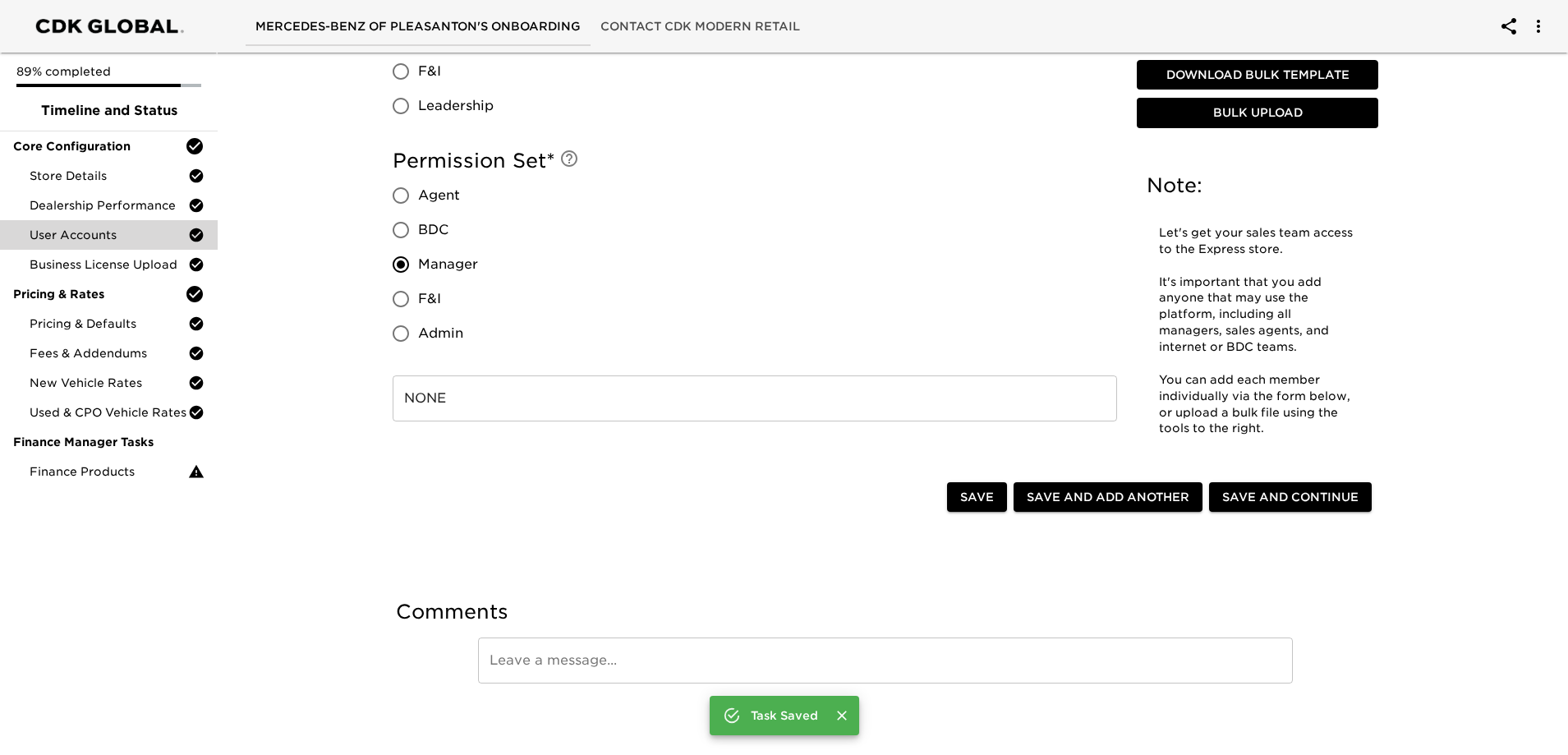
click at [401, 195] on input "Agent" at bounding box center [401, 195] width 34 height 34
radio input "true"
click at [987, 505] on span "Save" at bounding box center [977, 498] width 34 height 21
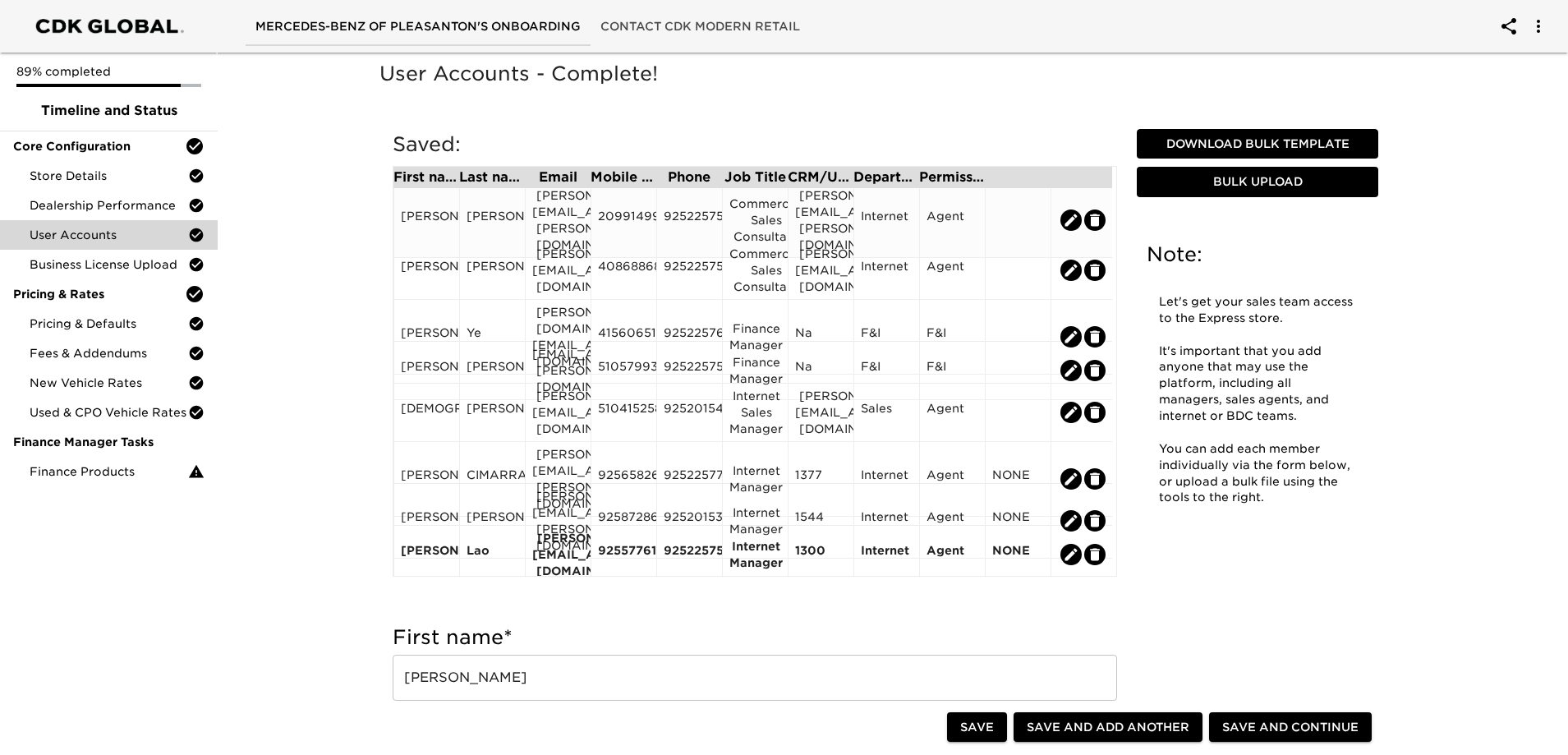
scroll to position [281, 0]
click at [436, 466] on div "[PERSON_NAME]" at bounding box center [427, 478] width 52 height 25
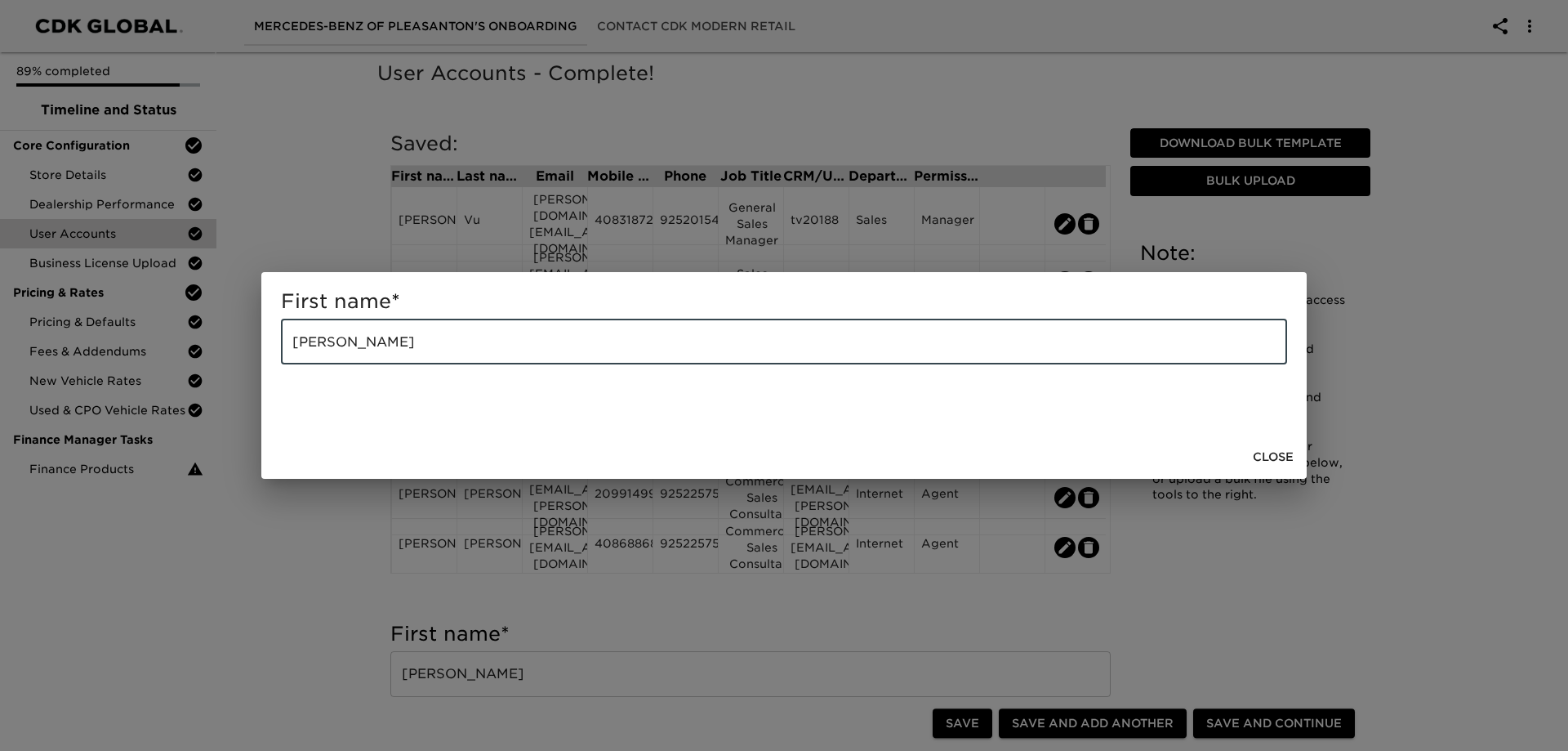
drag, startPoint x: 379, startPoint y: 337, endPoint x: 248, endPoint y: 357, distance: 132.5
click at [248, 357] on div "First name * [PERSON_NAME]" at bounding box center [784, 376] width 1568 height 751
type input "[PERSON_NAME]"
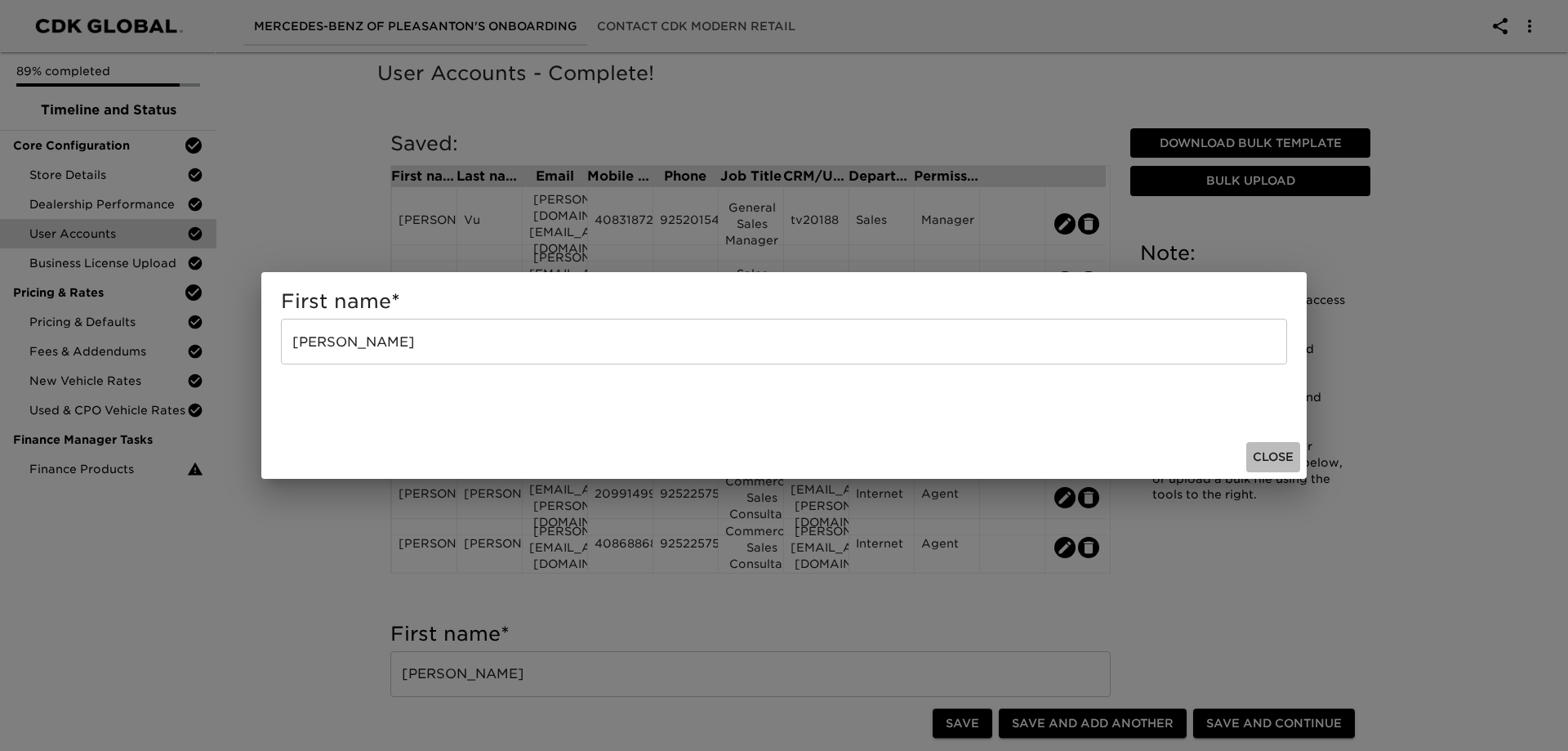
click at [1267, 452] on span "Close" at bounding box center [1273, 458] width 41 height 21
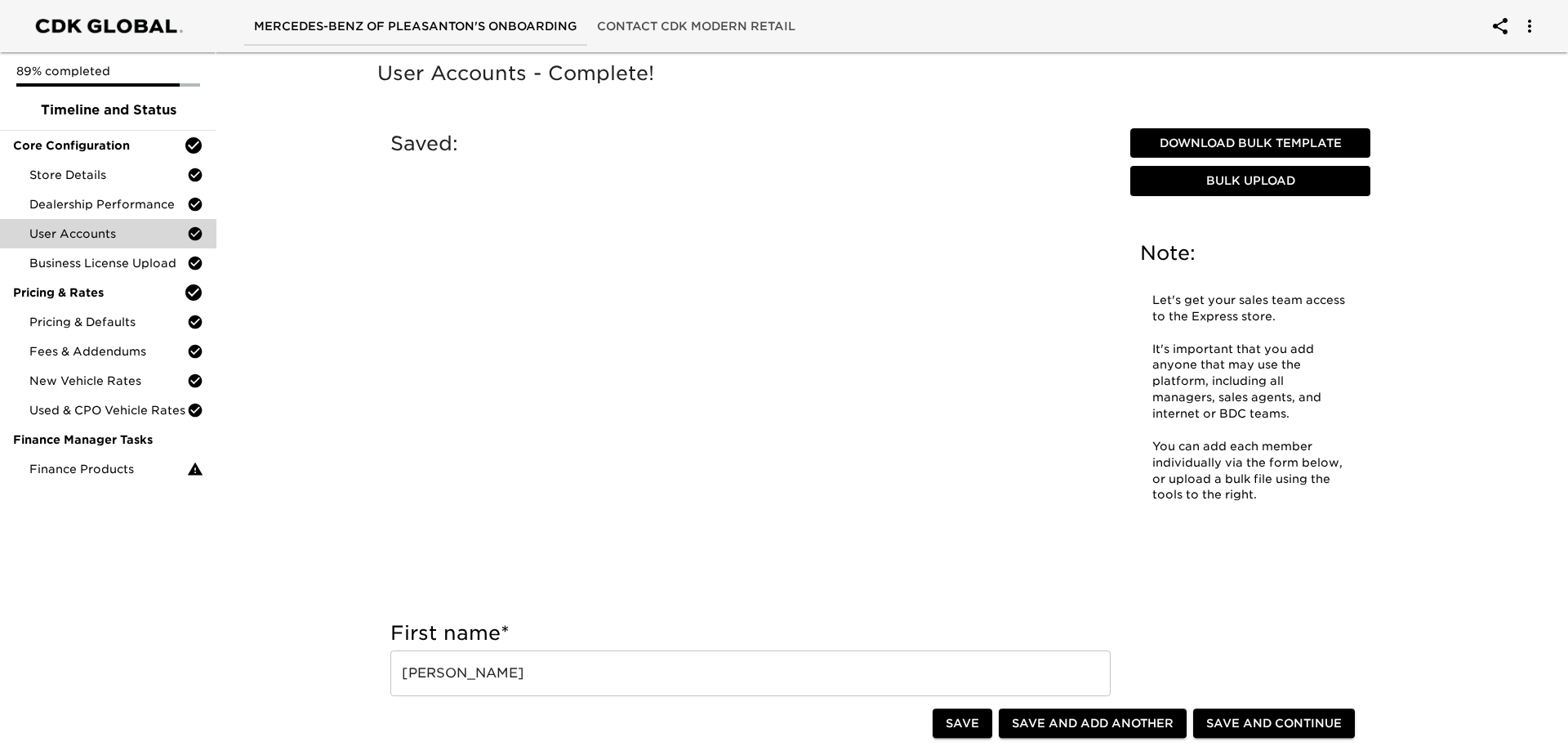
radio input "false"
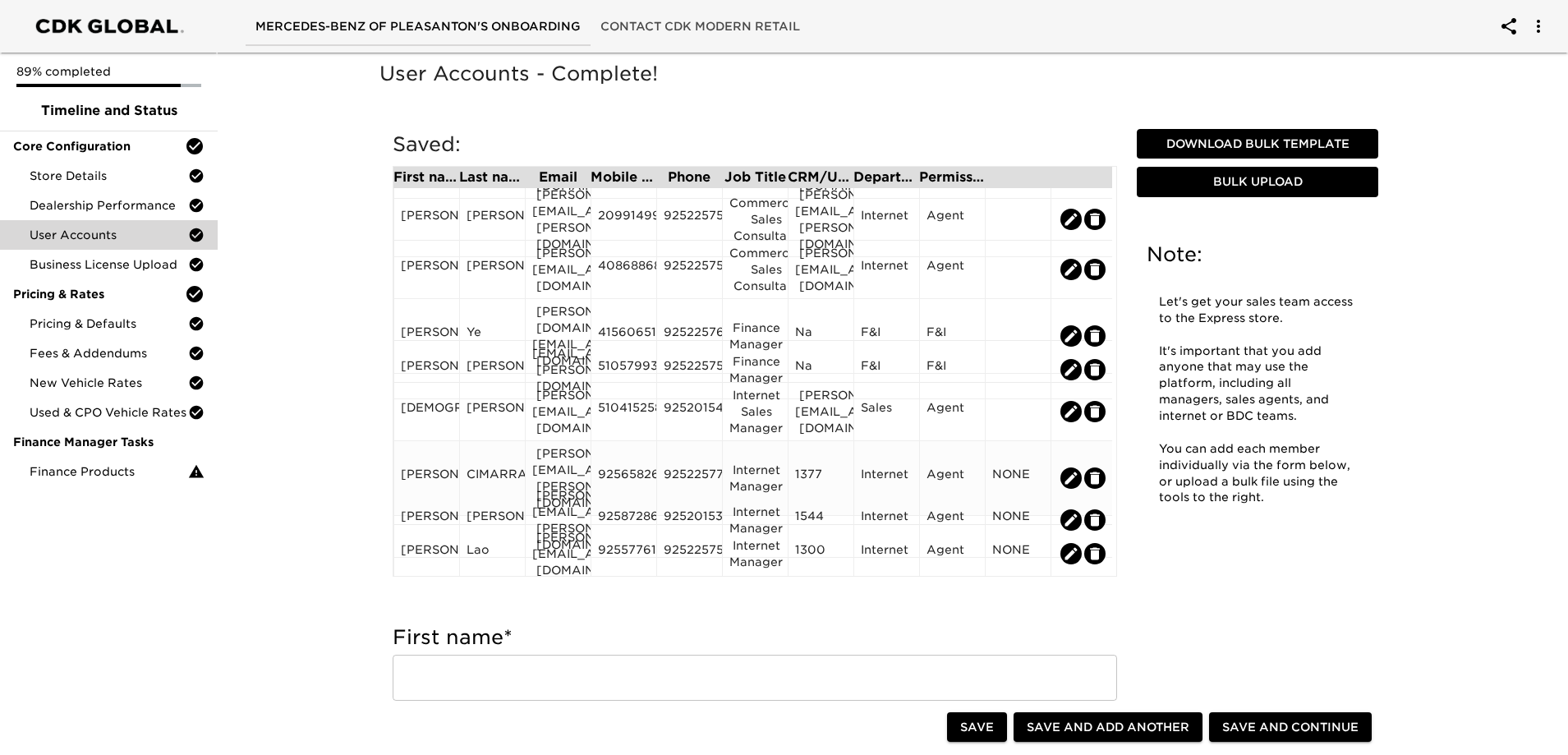
click at [488, 466] on div "CIMARRA" at bounding box center [492, 478] width 52 height 25
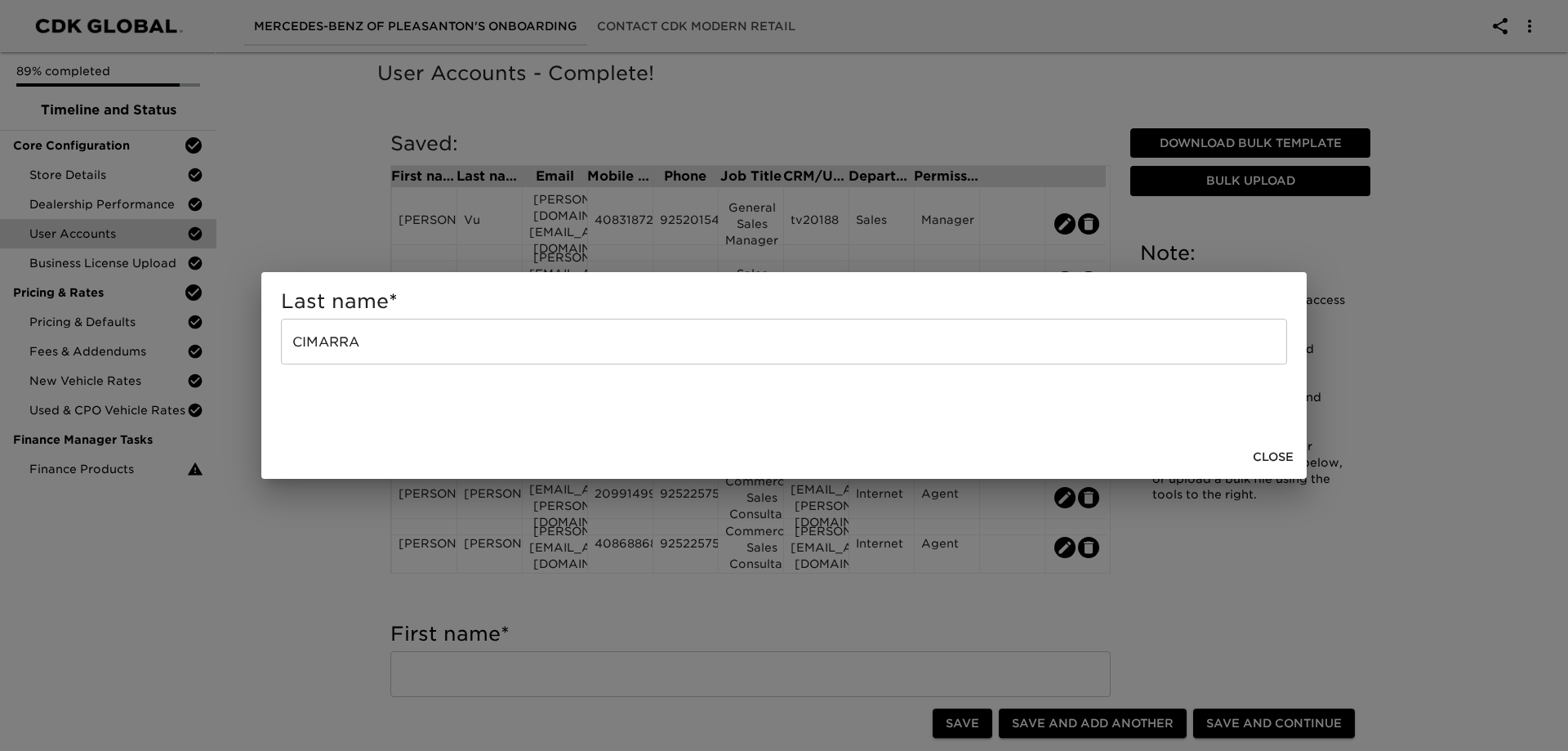
click at [462, 342] on input "CIMARRA" at bounding box center [784, 342] width 1006 height 46
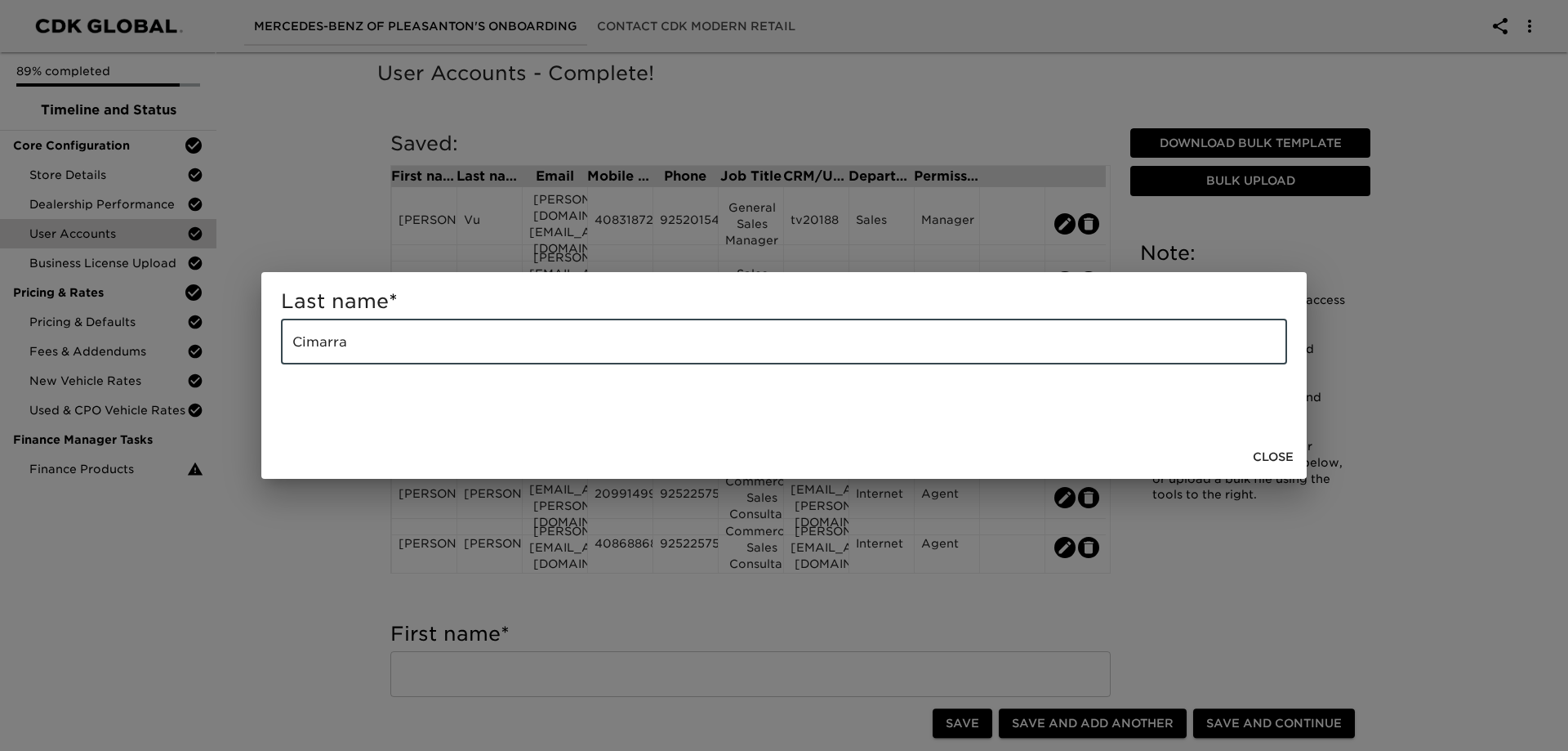
type input "Cimarra"
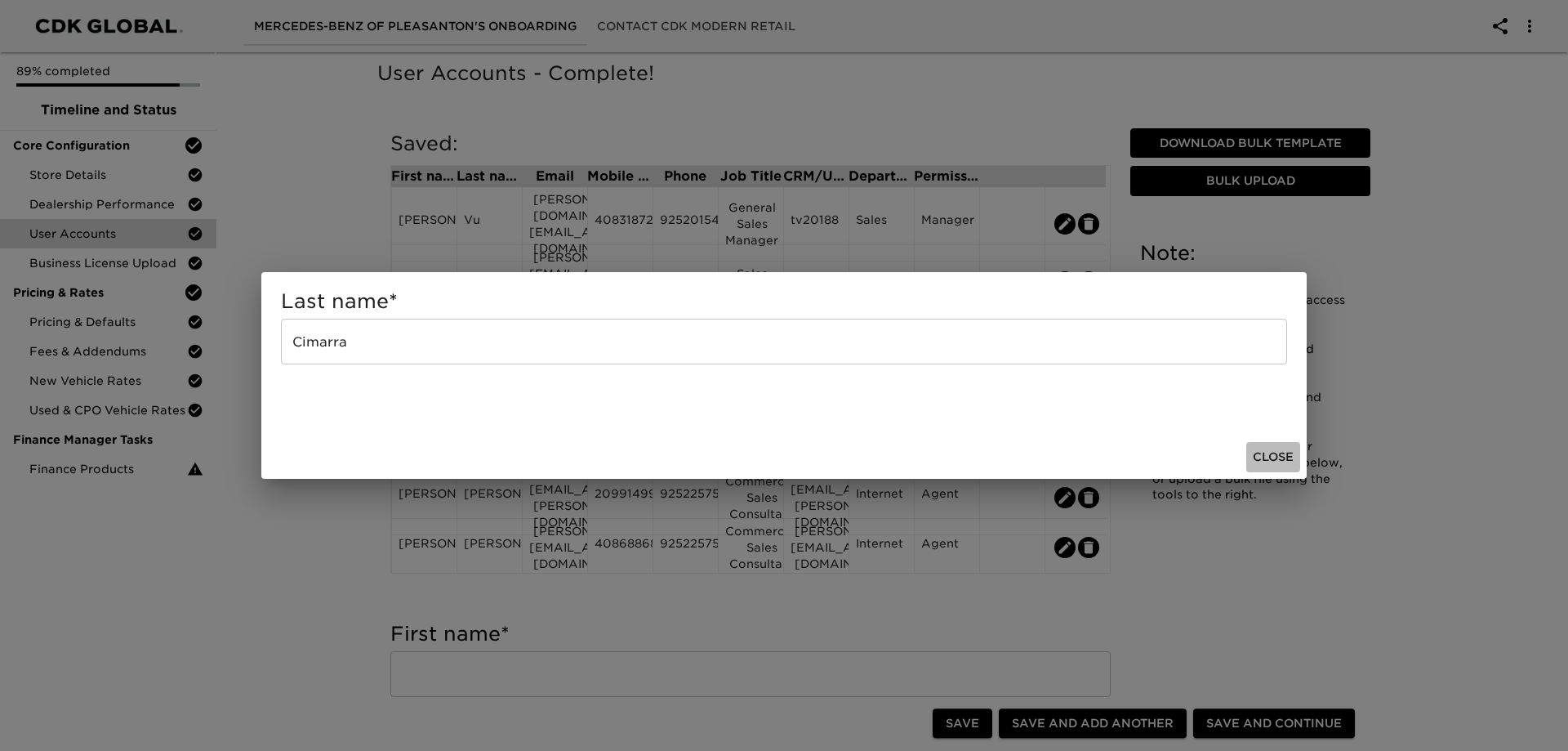
click at [1279, 449] on span "Close" at bounding box center [1273, 458] width 41 height 21
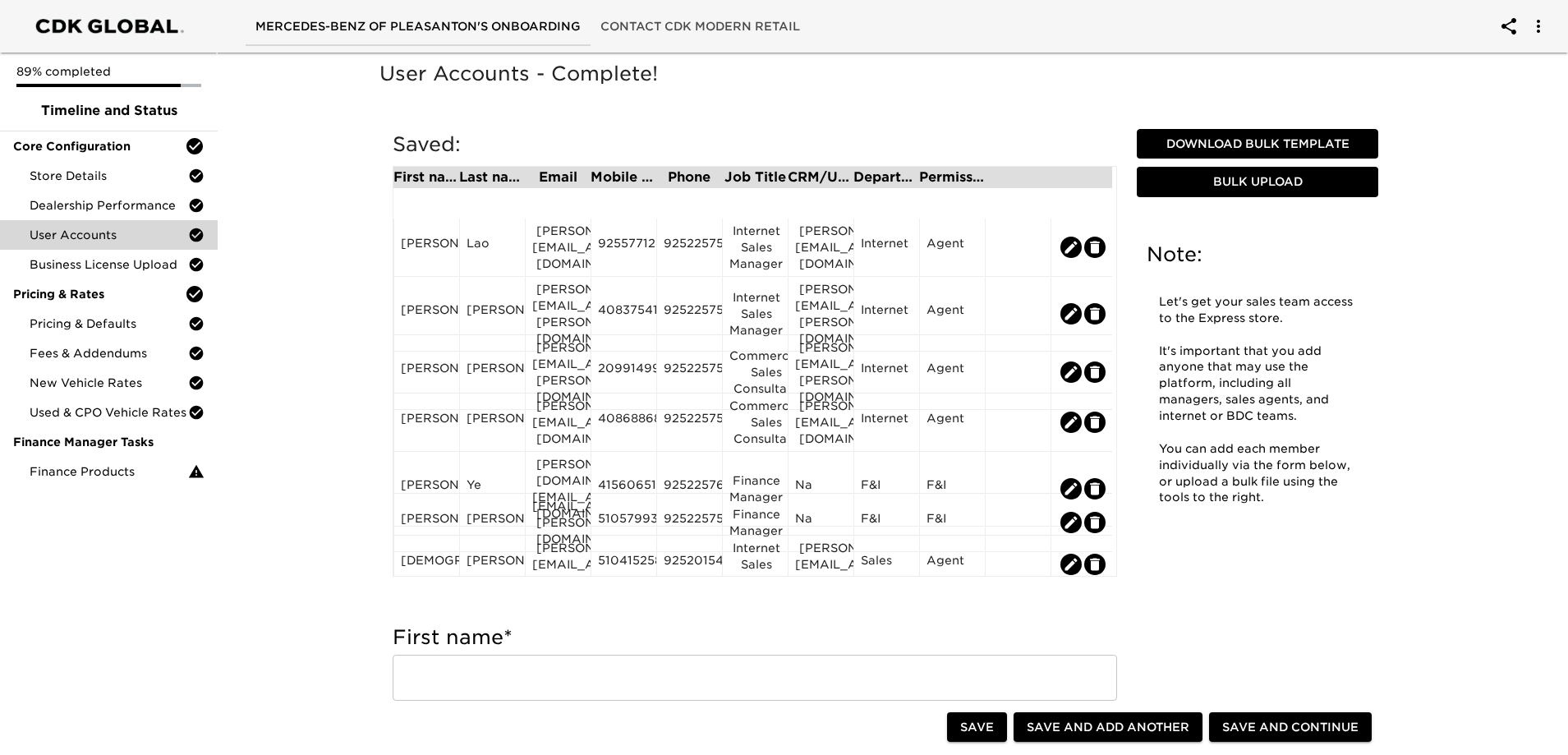
scroll to position [279, 0]
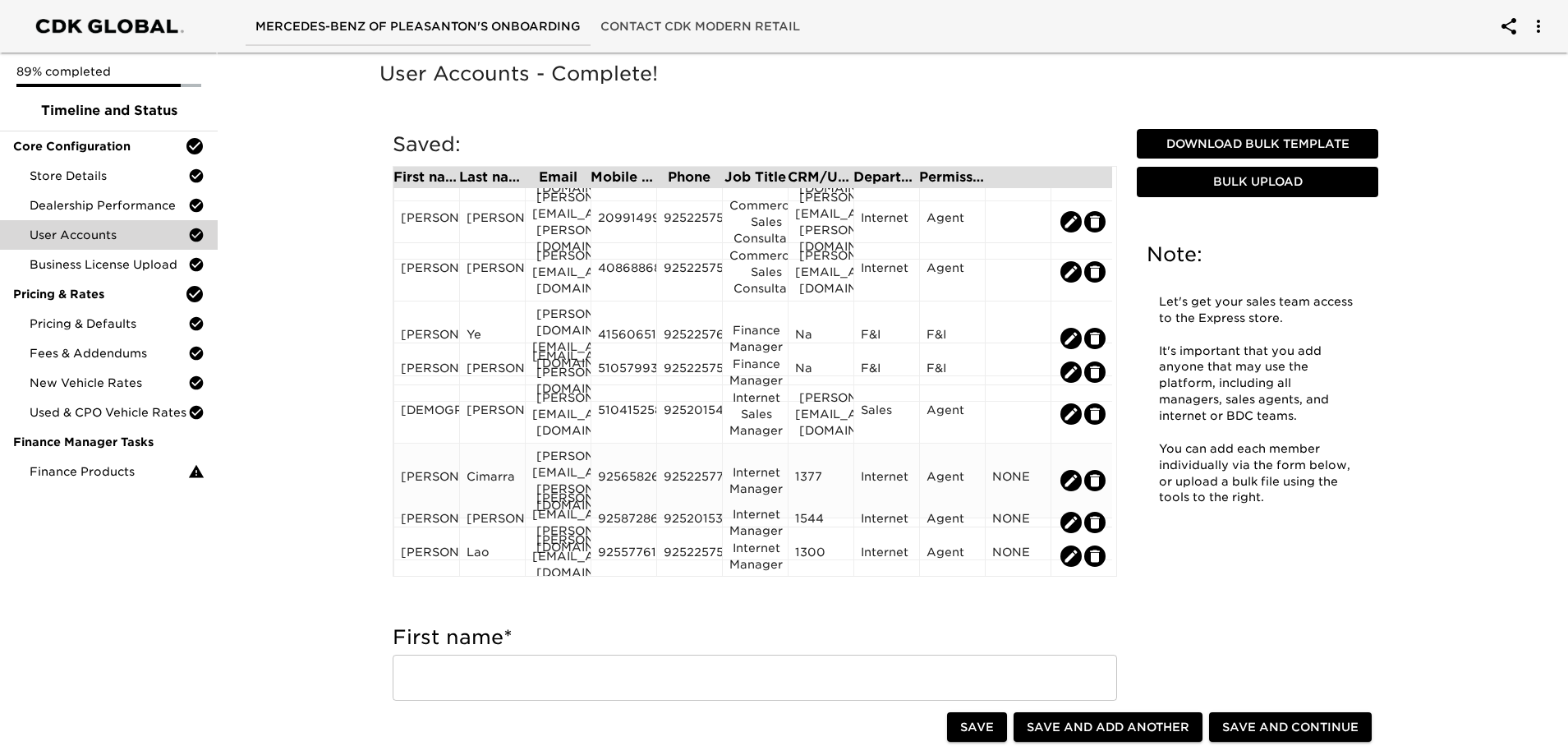
click at [1076, 472] on icon "edit" at bounding box center [1070, 480] width 16 height 16
type input "[PERSON_NAME]"
type input "Cimarra"
type input "[PERSON_NAME][EMAIL_ADDRESS][PERSON_NAME][DOMAIN_NAME]"
type input "9256582665"
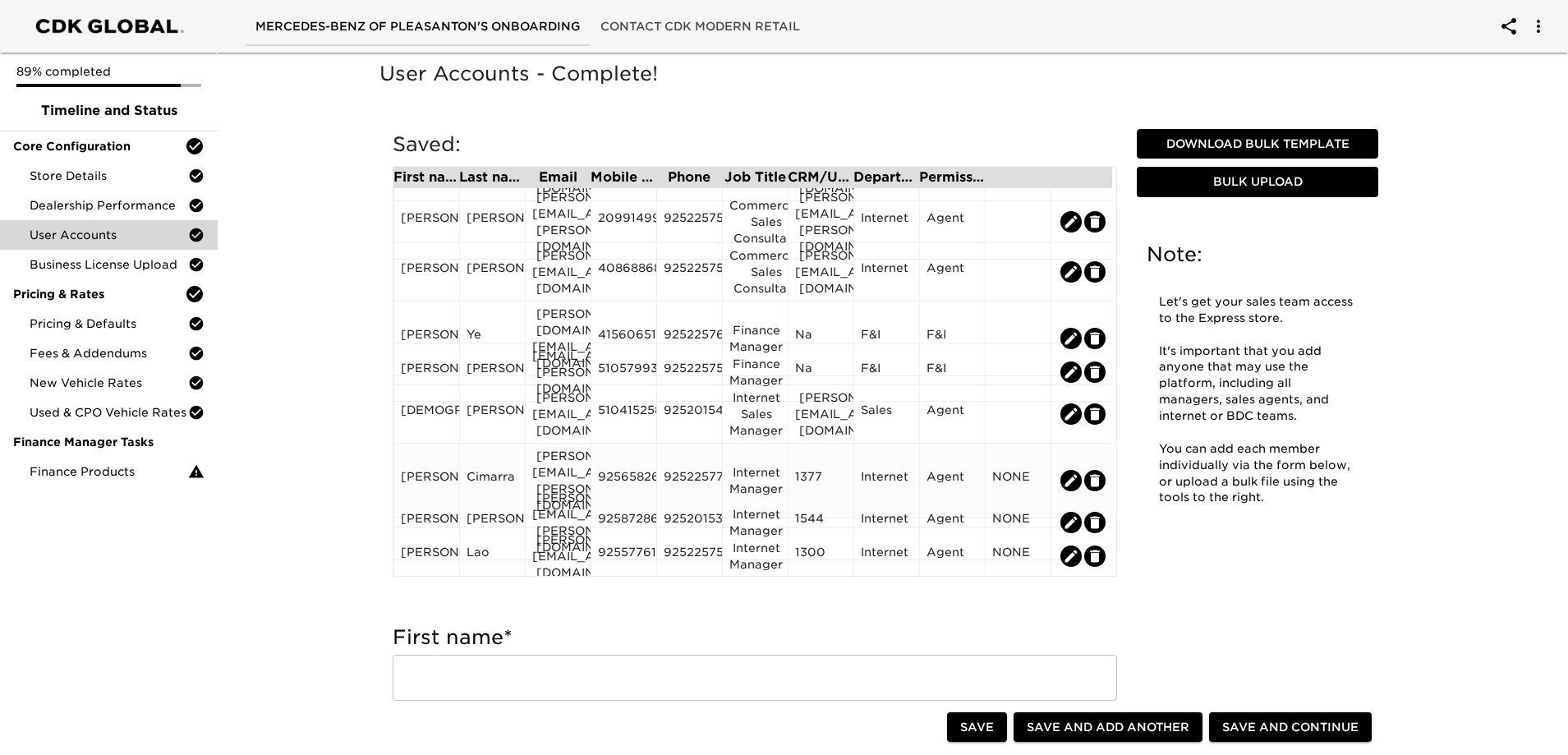
type input "9252257768"
type input "Internet Manager"
type input "1377"
radio input "true"
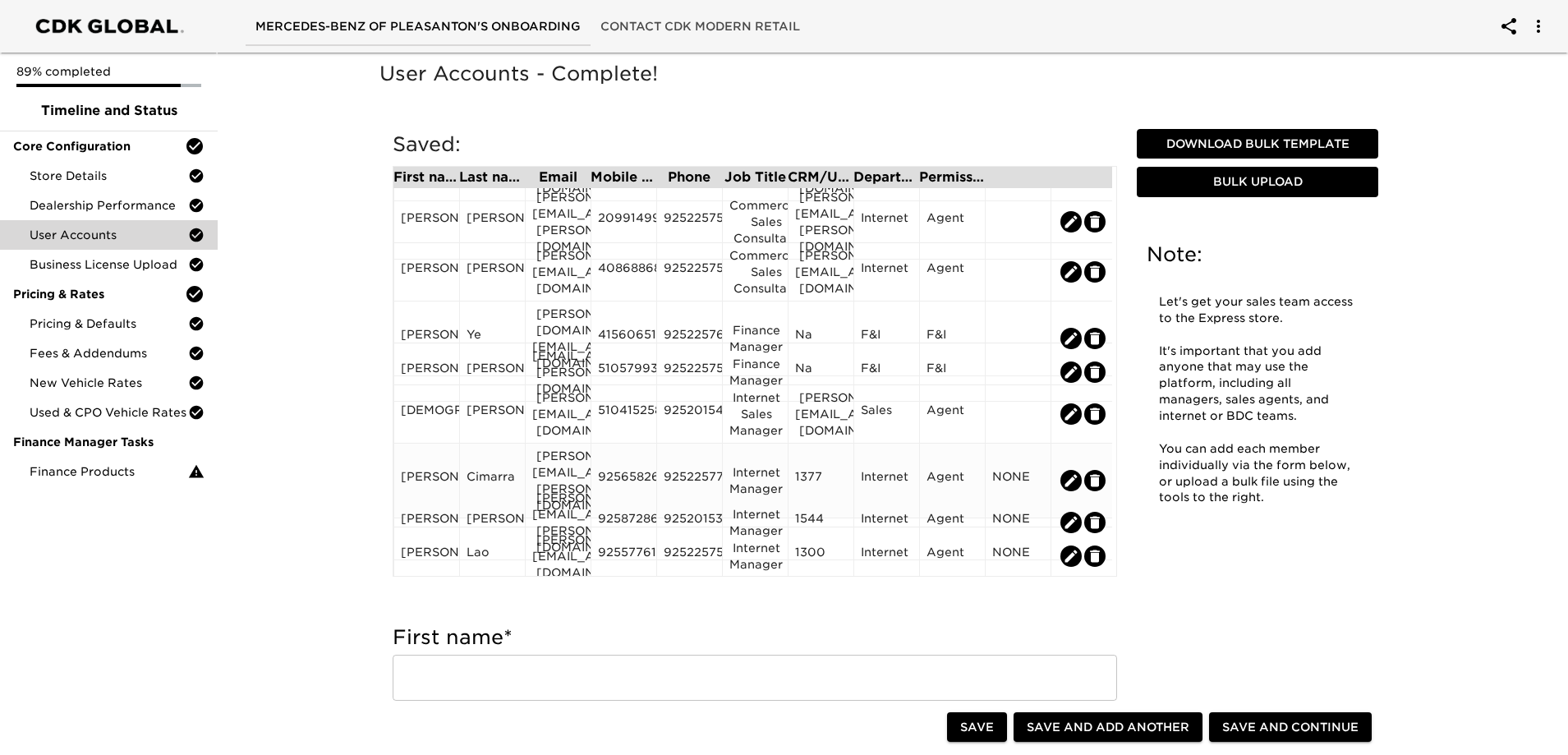
type input "NONE"
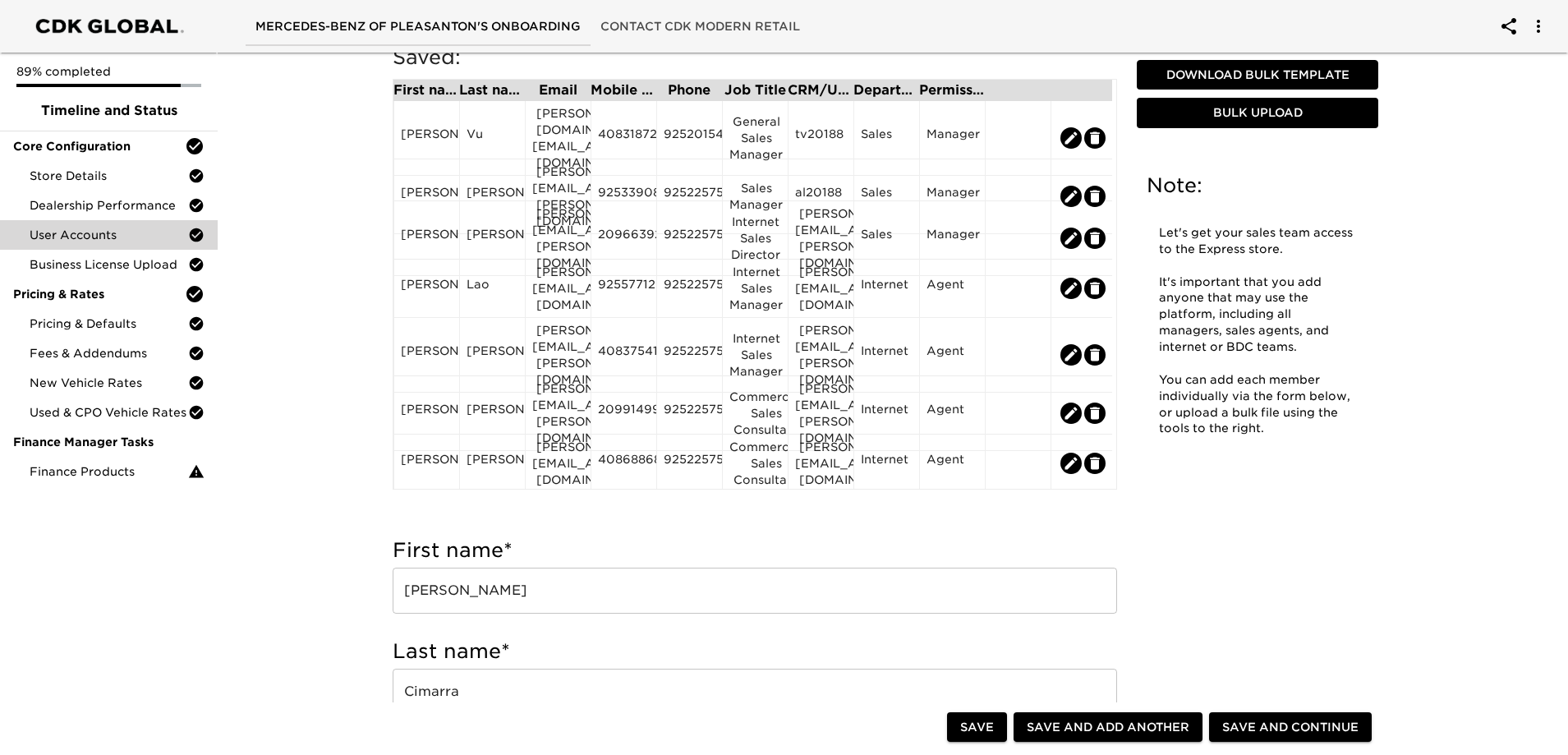
scroll to position [0, 0]
